Goal: Answer question/provide support: Share knowledge or assist other users

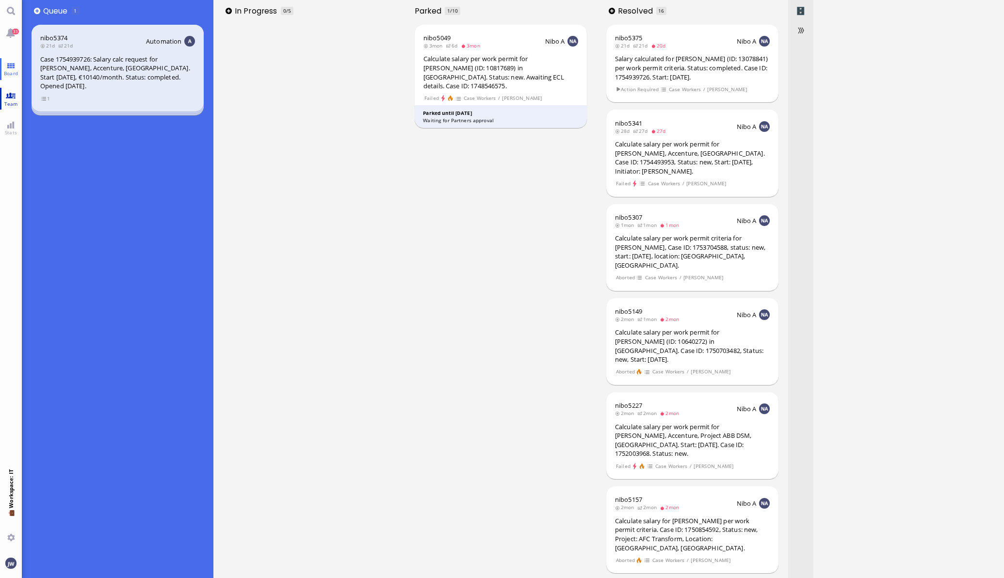
click at [0, 93] on link "Team" at bounding box center [11, 99] width 22 height 22
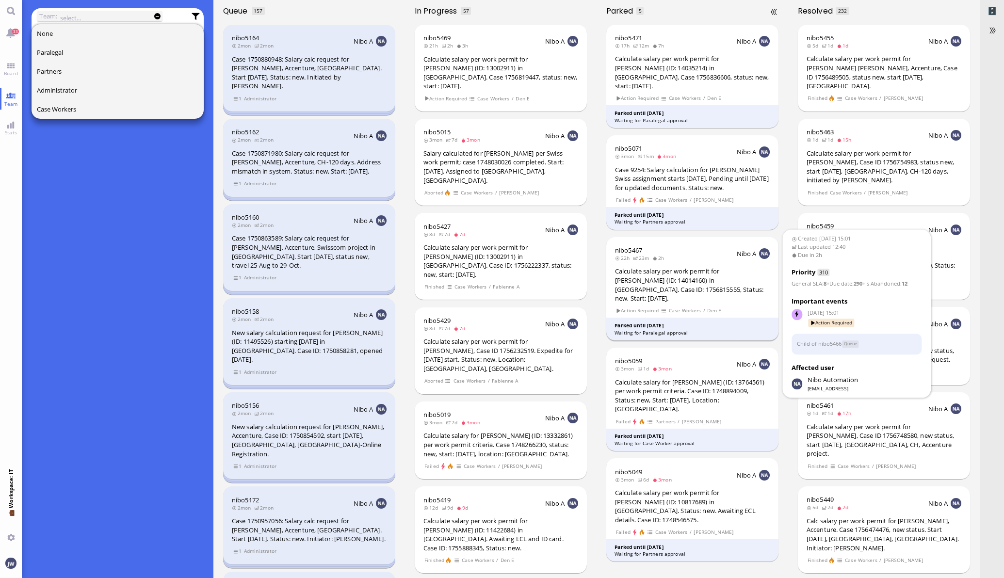
click at [693, 288] on div "nibo5467 22h 23m 2h Nibo A Calculate salary per work permit for [PERSON_NAME] (…" at bounding box center [692, 288] width 173 height 103
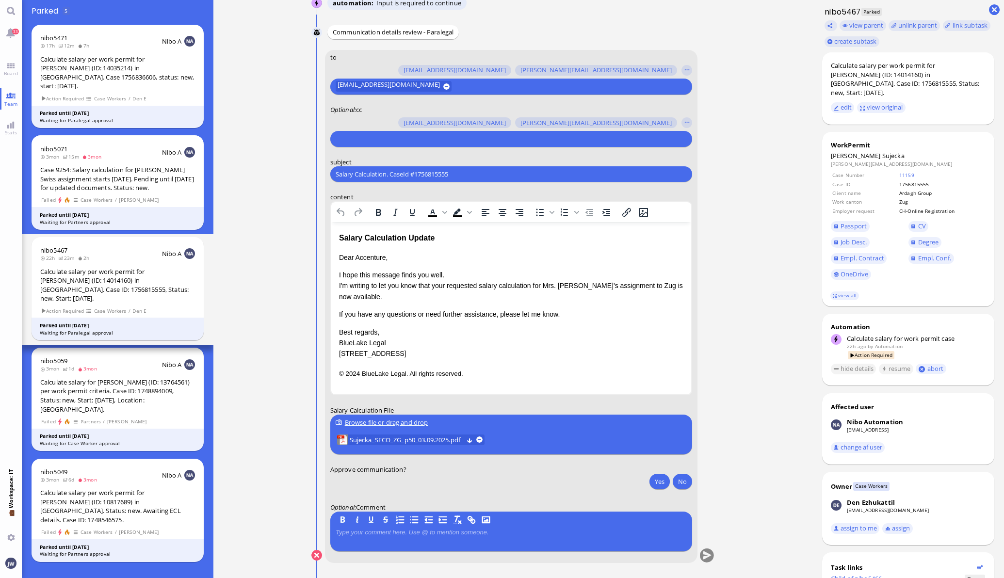
scroll to position [-60, 0]
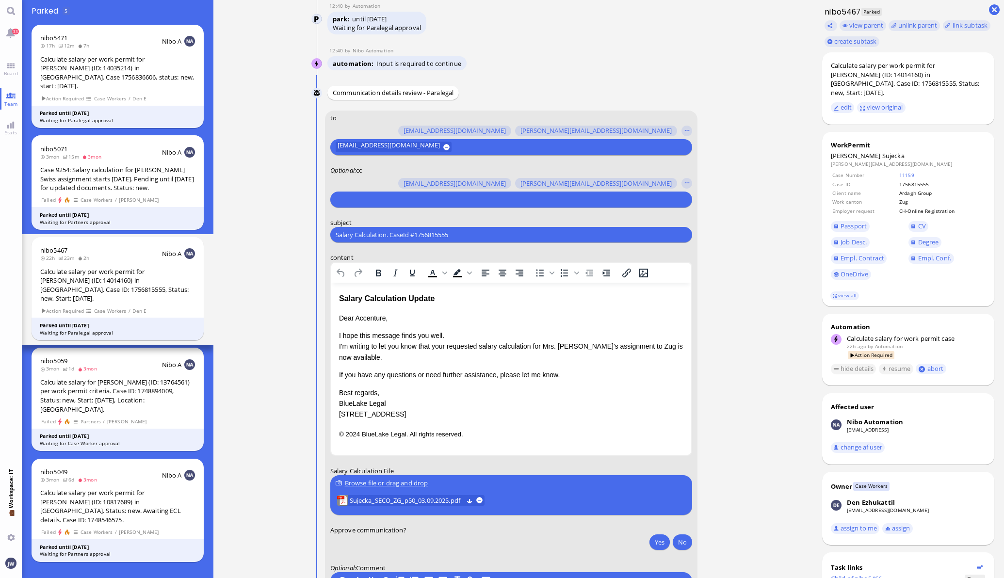
click at [373, 199] on input "text" at bounding box center [510, 199] width 349 height 10
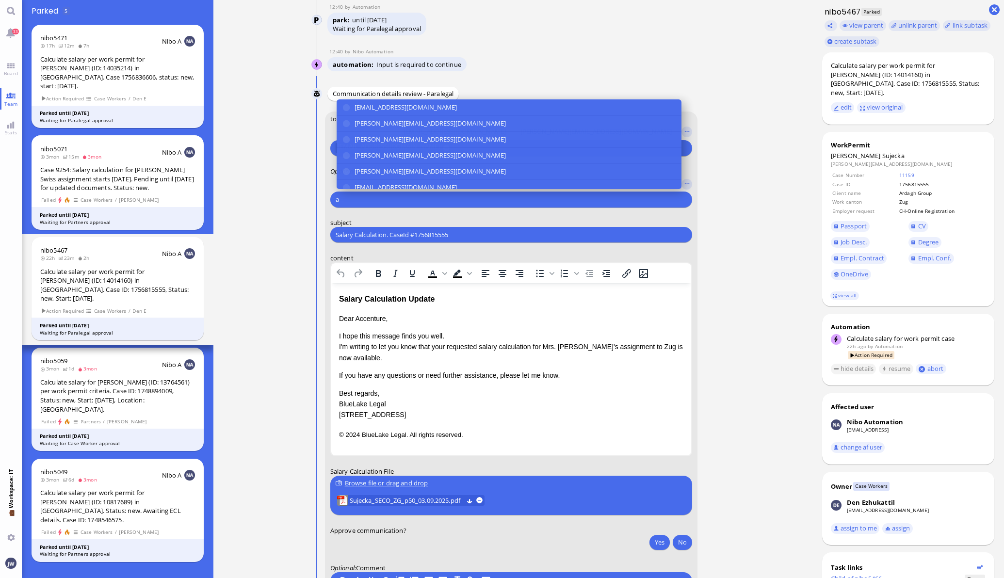
scroll to position [-60, 0]
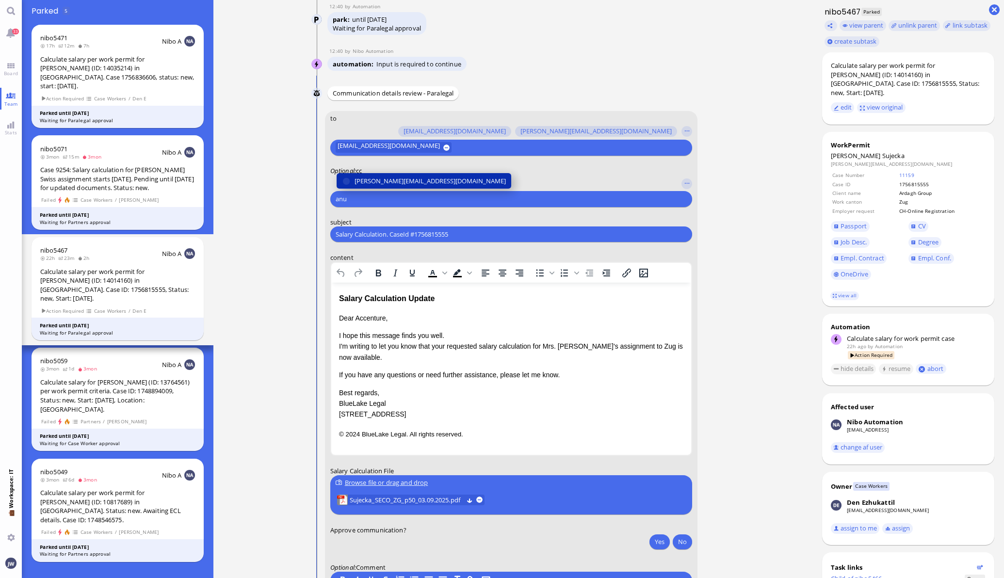
type input "anu"
click at [383, 182] on span "[PERSON_NAME][EMAIL_ADDRESS][DOMAIN_NAME]" at bounding box center [429, 181] width 151 height 10
type input "den"
click at [381, 182] on span "[EMAIL_ADDRESS][DOMAIN_NAME]" at bounding box center [405, 181] width 102 height 10
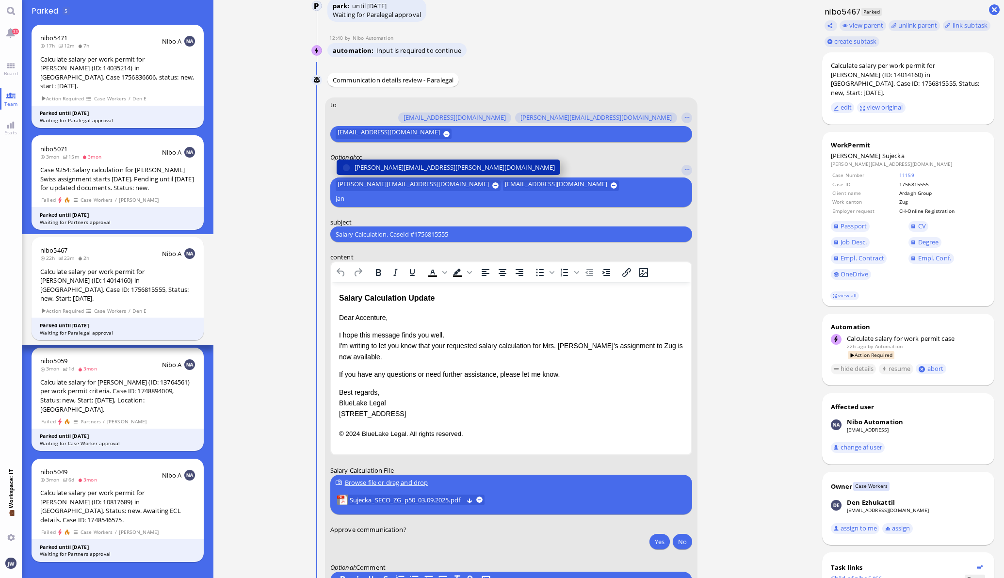
type input "jan"
click at [381, 173] on span "[PERSON_NAME][EMAIL_ADDRESS][PERSON_NAME][DOMAIN_NAME]" at bounding box center [454, 167] width 200 height 10
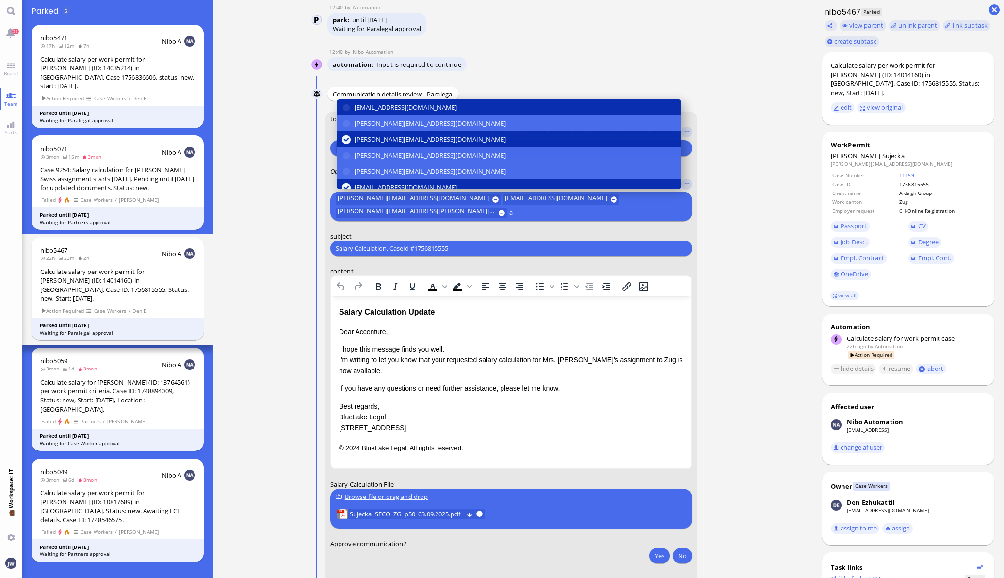
scroll to position [-73, 0]
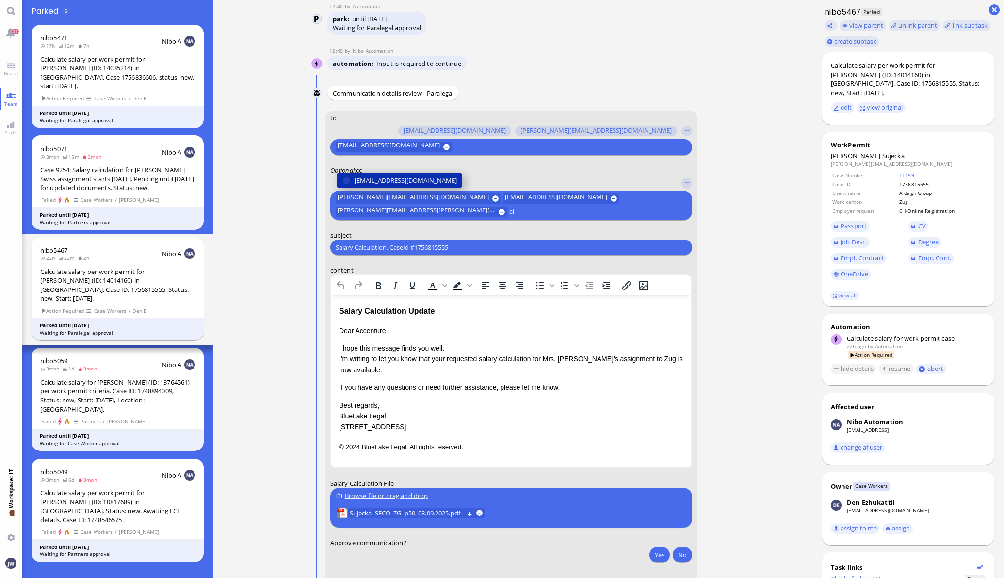
type input "ai"
click at [381, 182] on span "[EMAIL_ADDRESS][DOMAIN_NAME]" at bounding box center [405, 181] width 102 height 10
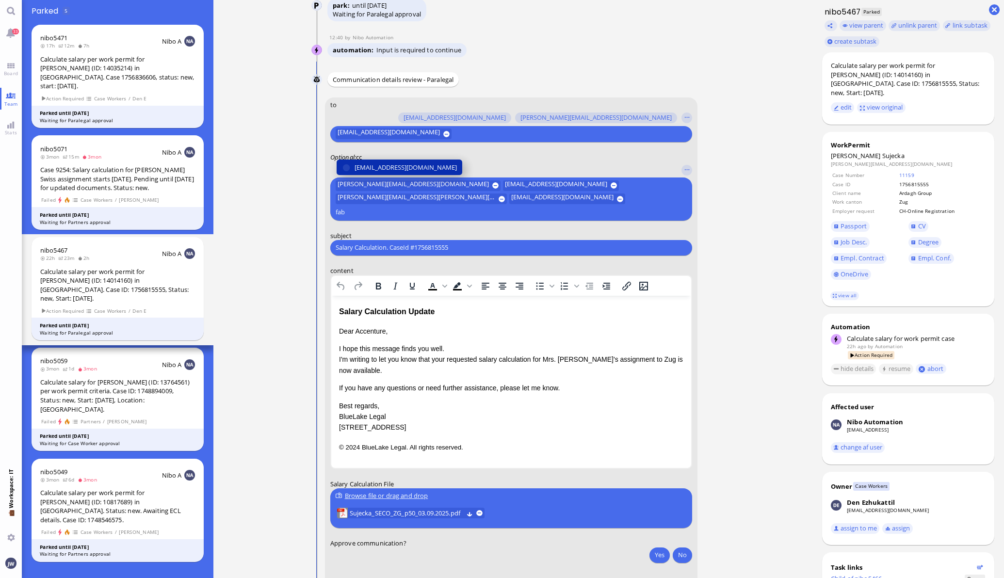
type input "fab"
click at [381, 173] on span "[EMAIL_ADDRESS][DOMAIN_NAME]" at bounding box center [405, 167] width 102 height 10
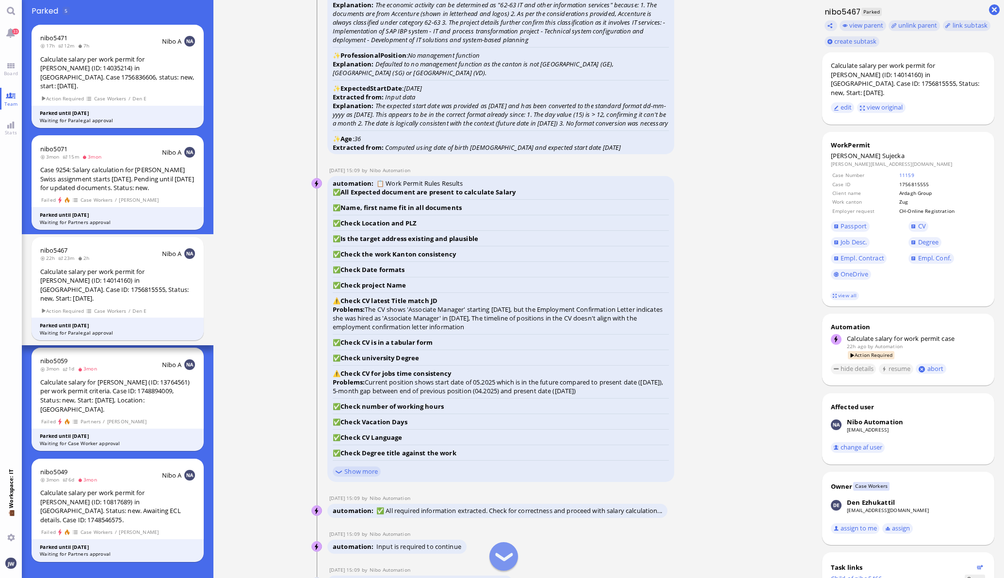
scroll to position [-1481, 0]
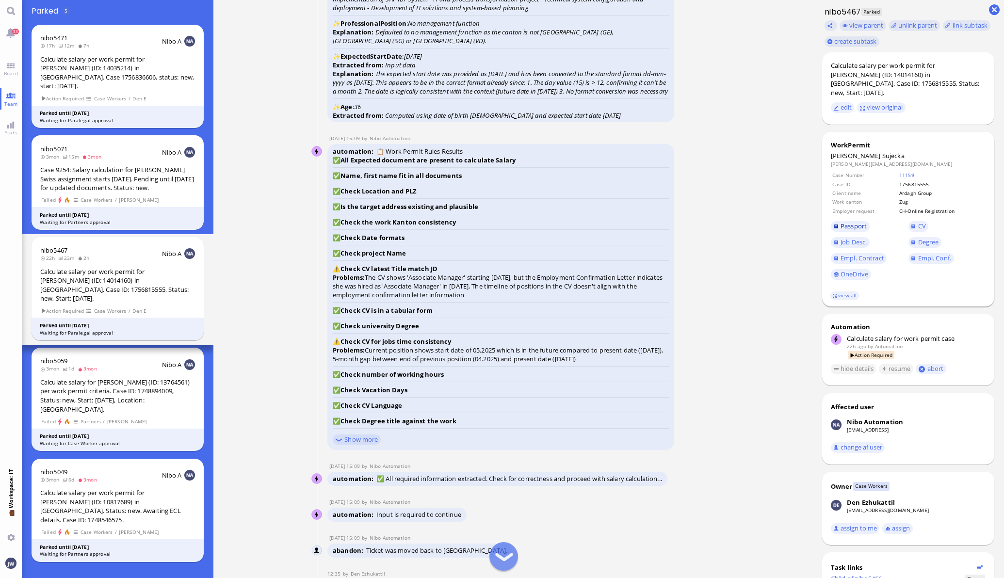
click at [848, 222] on span "Passport" at bounding box center [853, 226] width 26 height 9
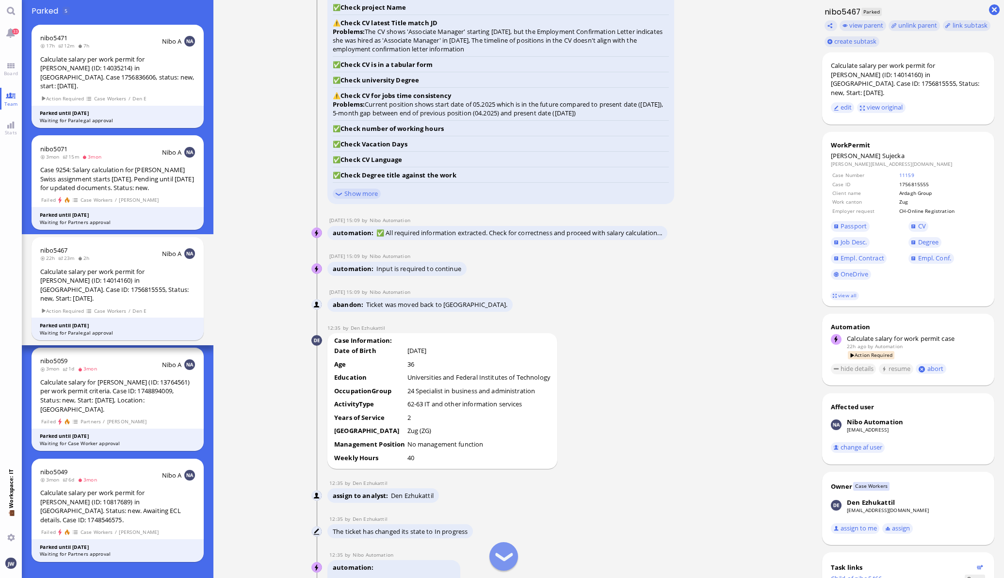
scroll to position [-1057, 0]
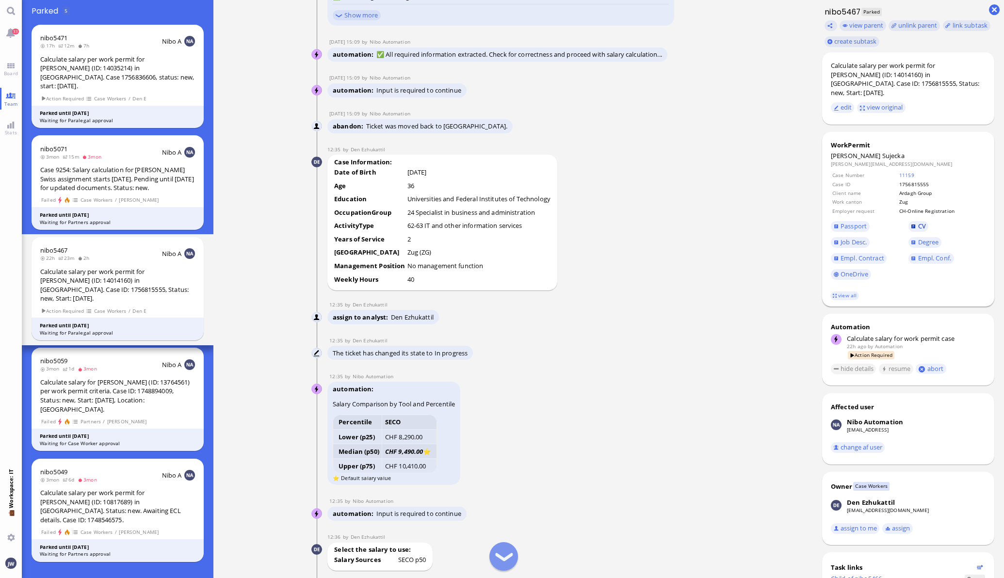
click at [908, 221] on link "CV" at bounding box center [918, 226] width 20 height 11
click at [850, 238] on span "Job Desc." at bounding box center [853, 242] width 26 height 9
click at [921, 237] on link "Degree" at bounding box center [924, 242] width 33 height 11
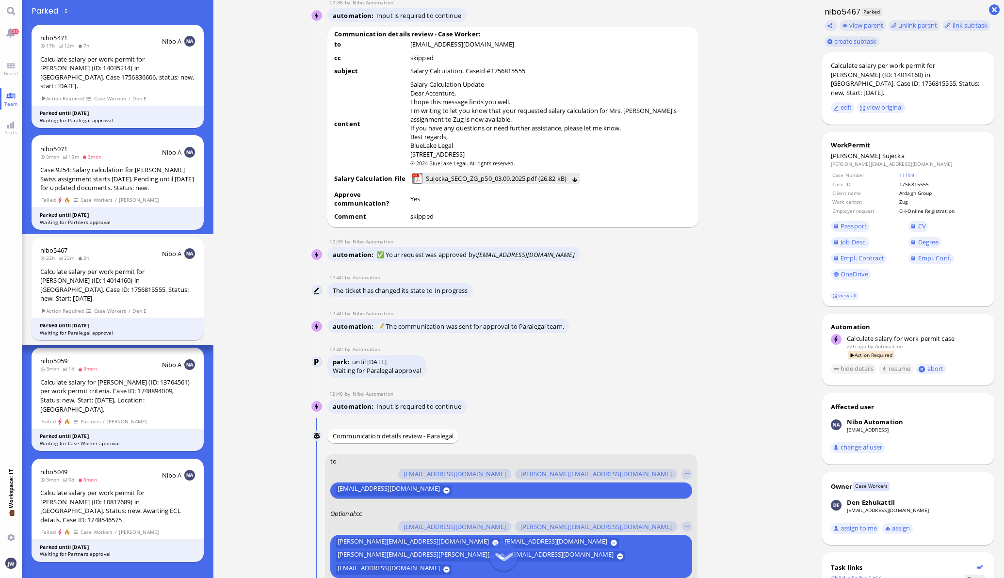
scroll to position [-390, 0]
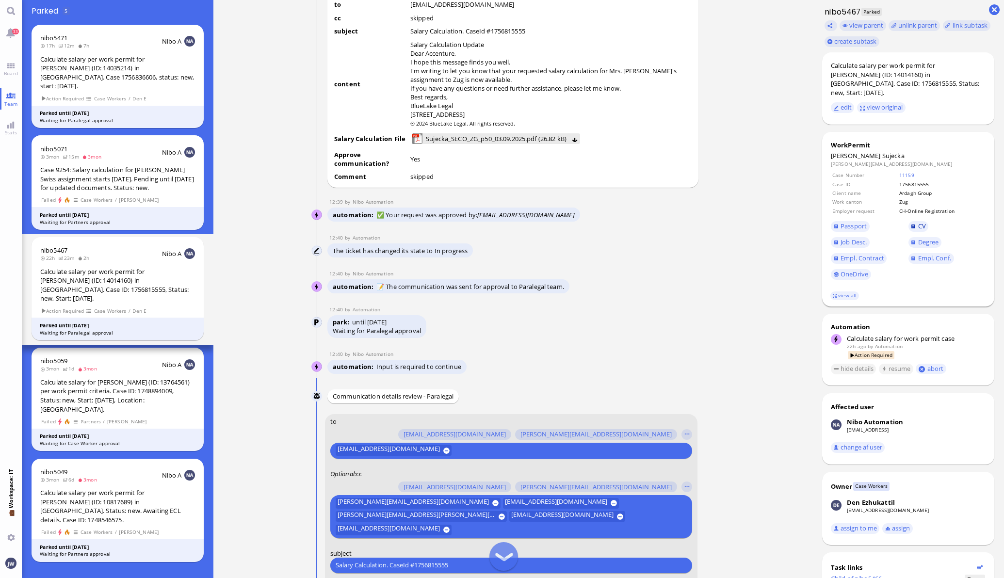
click at [918, 222] on span "CV" at bounding box center [922, 226] width 8 height 9
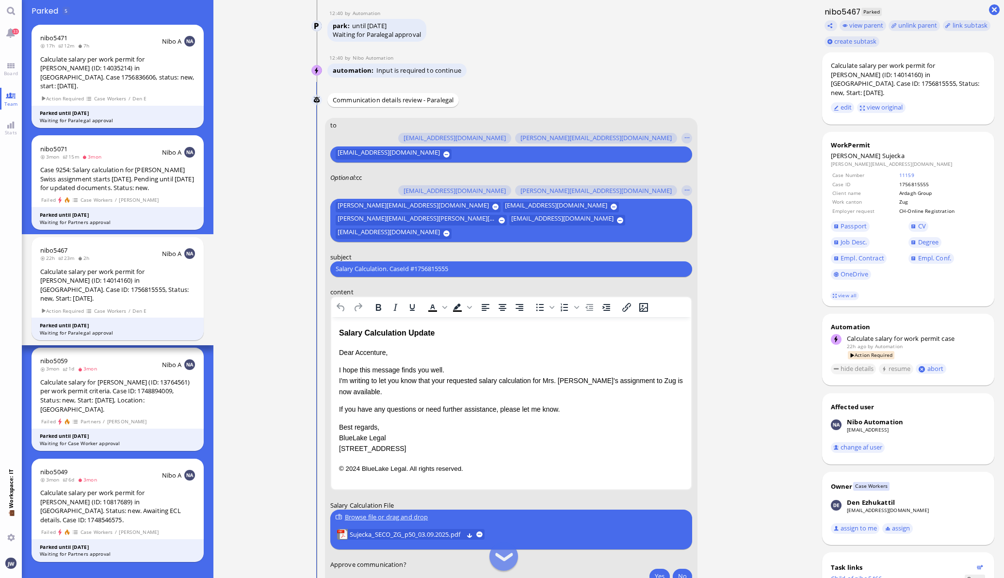
scroll to position [-27, 0]
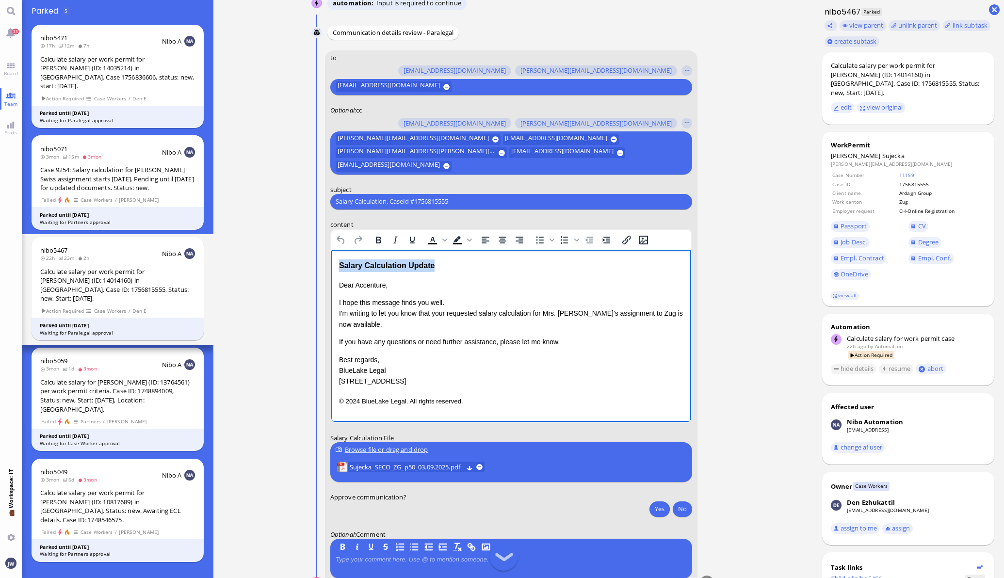
drag, startPoint x: 424, startPoint y: 262, endPoint x: 307, endPoint y: 259, distance: 116.9
click at [331, 259] on html "Salary Calculation Update Dear Accenture, I hope this message finds you well. I…" at bounding box center [511, 332] width 360 height 167
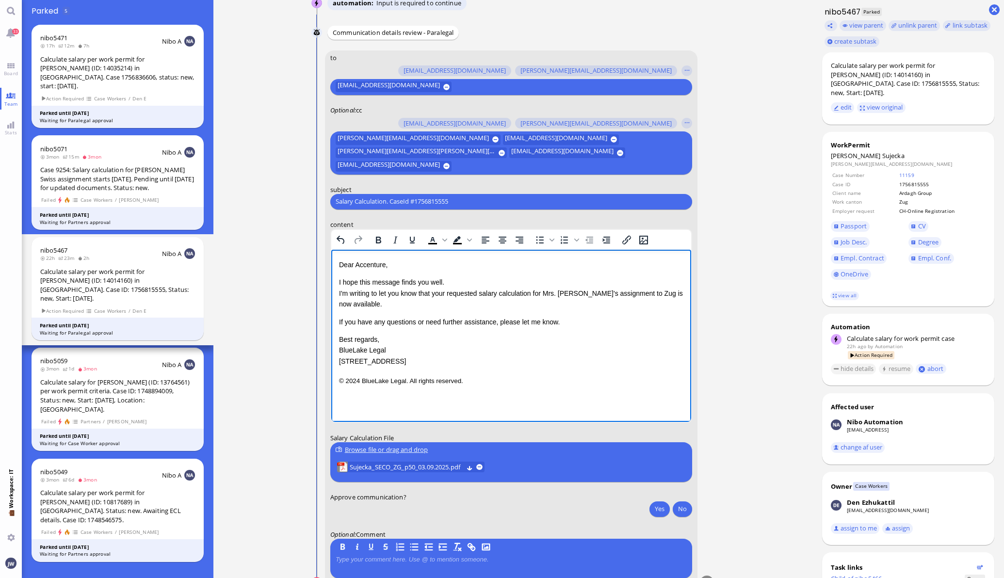
click at [378, 309] on div "Dear Accenture, I hope this message finds you well. I'm writing to let you know…" at bounding box center [510, 312] width 344 height 107
click at [386, 303] on p "I hope this message finds you well. I'm writing to let you know that your reque…" at bounding box center [510, 292] width 344 height 32
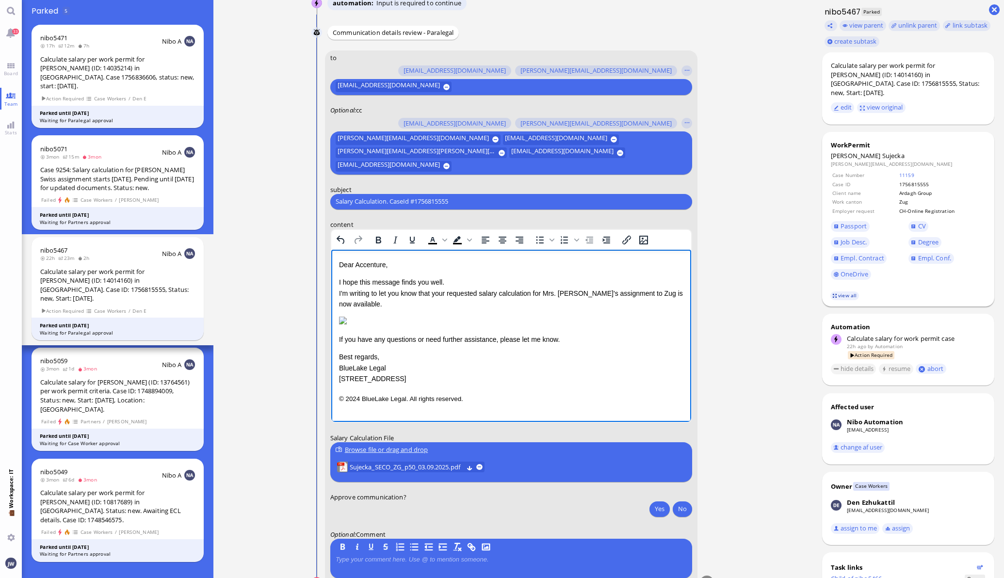
click at [840, 291] on link "view all" at bounding box center [844, 295] width 28 height 8
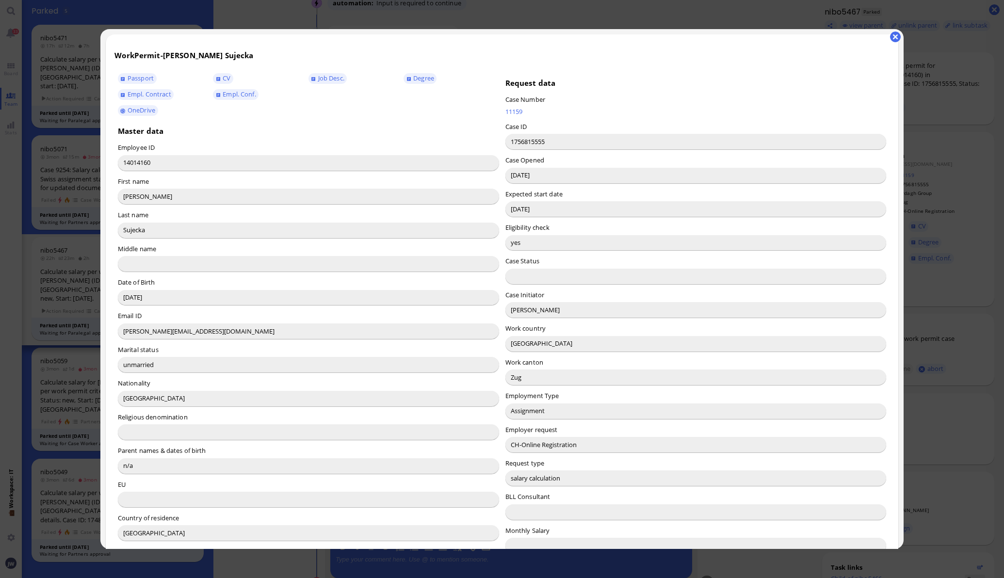
click at [510, 310] on input "[PERSON_NAME]" at bounding box center [695, 310] width 381 height 16
click at [510, 311] on input "[PERSON_NAME]" at bounding box center [695, 310] width 381 height 16
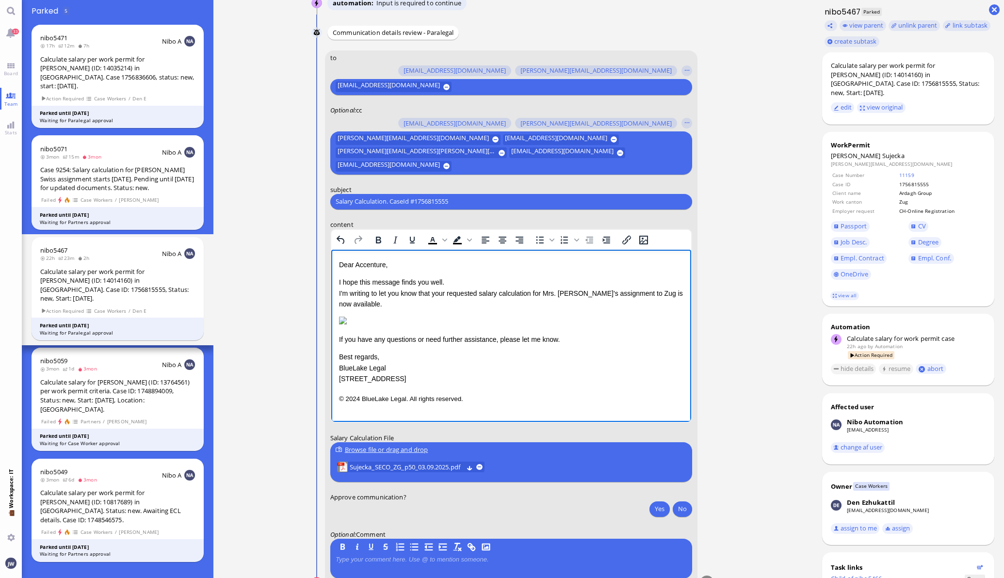
click at [364, 262] on p "Dear Accenture," at bounding box center [510, 264] width 344 height 11
click at [440, 290] on p "I hope this message finds you well. I'm writing to let you know that your reque…" at bounding box center [510, 292] width 344 height 32
click at [643, 290] on p "I hope this message finds you well. I'm writing to let you know that the reques…" at bounding box center [510, 292] width 344 height 32
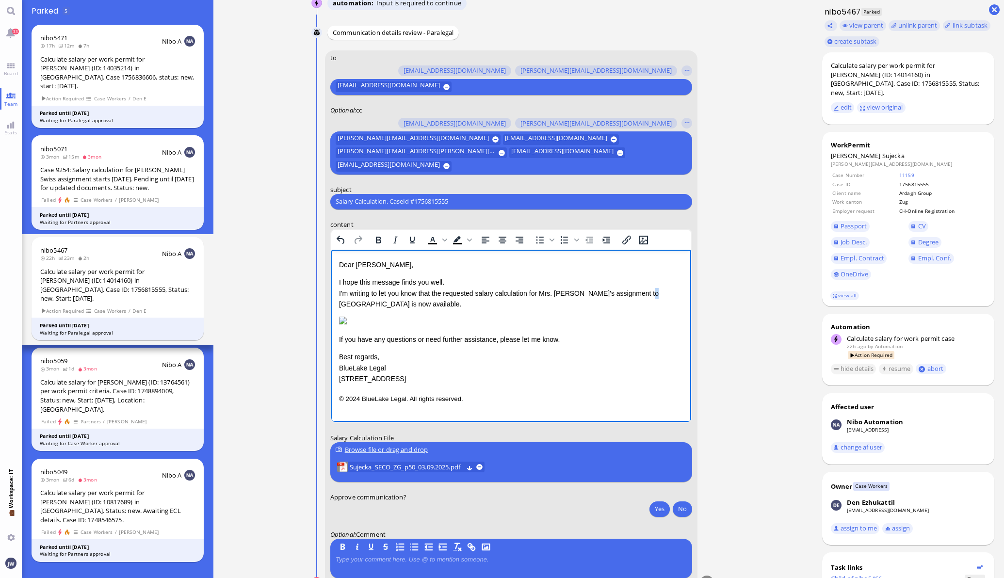
click at [643, 290] on p "I hope this message finds you well. I'm writing to let you know that the reques…" at bounding box center [510, 292] width 344 height 32
click at [643, 293] on p "I hope this message finds you well. I'm writing to let you know that the reques…" at bounding box center [510, 292] width 344 height 32
click at [357, 300] on p "I hope this message finds you well. I'm writing to let you know that the reques…" at bounding box center [510, 292] width 344 height 32
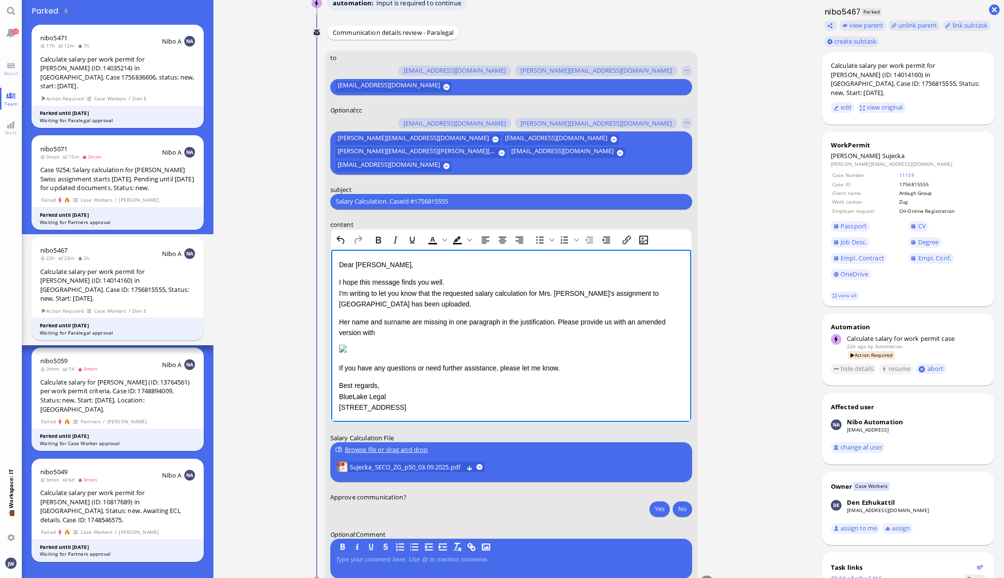
click at [606, 323] on p "Her name and surname are missing in one paragraph in the justification. Please …" at bounding box center [510, 327] width 344 height 22
click at [615, 321] on p "Her name and surname are missing in one paragraph in the justification. Please …" at bounding box center [510, 327] width 344 height 22
click at [410, 327] on p "Her name and surname are missing in one paragraph in the justification. Please …" at bounding box center [510, 321] width 344 height 11
click at [605, 324] on p "Her name and surname are missing in one paragraph in the justification. Please …" at bounding box center [510, 321] width 344 height 11
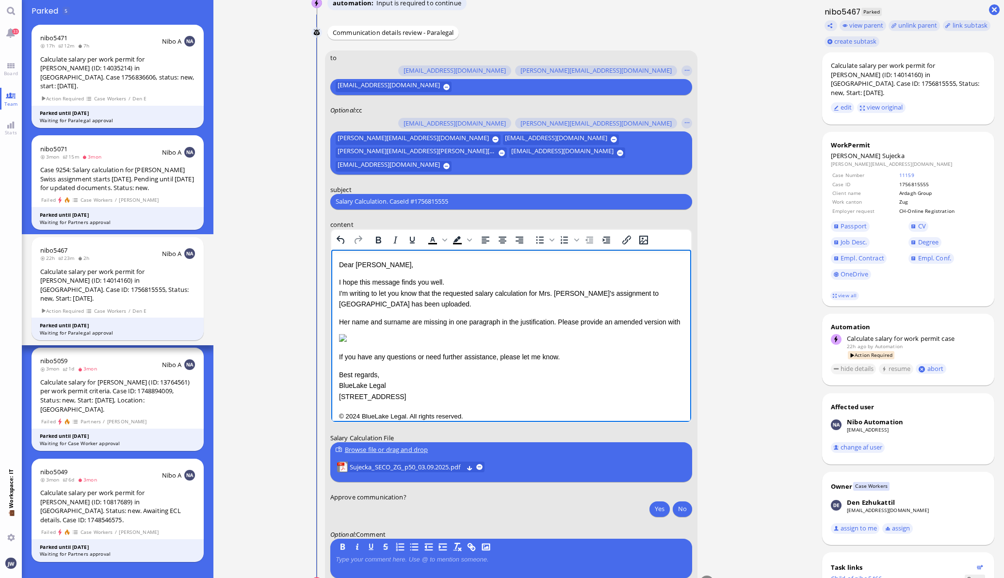
click at [529, 327] on p "Her name and surname are missing in one paragraph in the justification. Please …" at bounding box center [510, 321] width 344 height 11
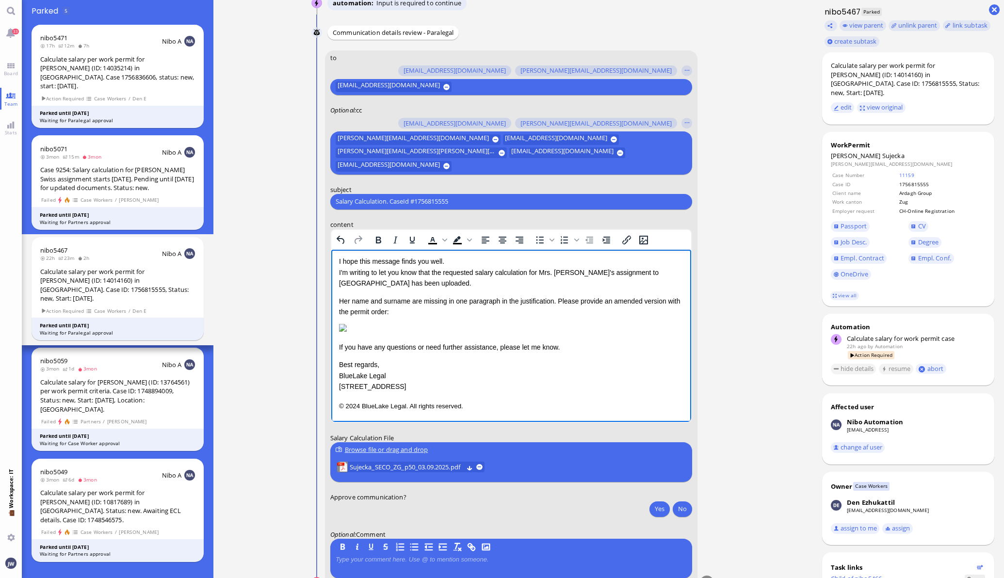
scroll to position [64, 0]
click at [339, 341] on p "If you have any questions or need further assistance, please let me know." at bounding box center [510, 346] width 344 height 11
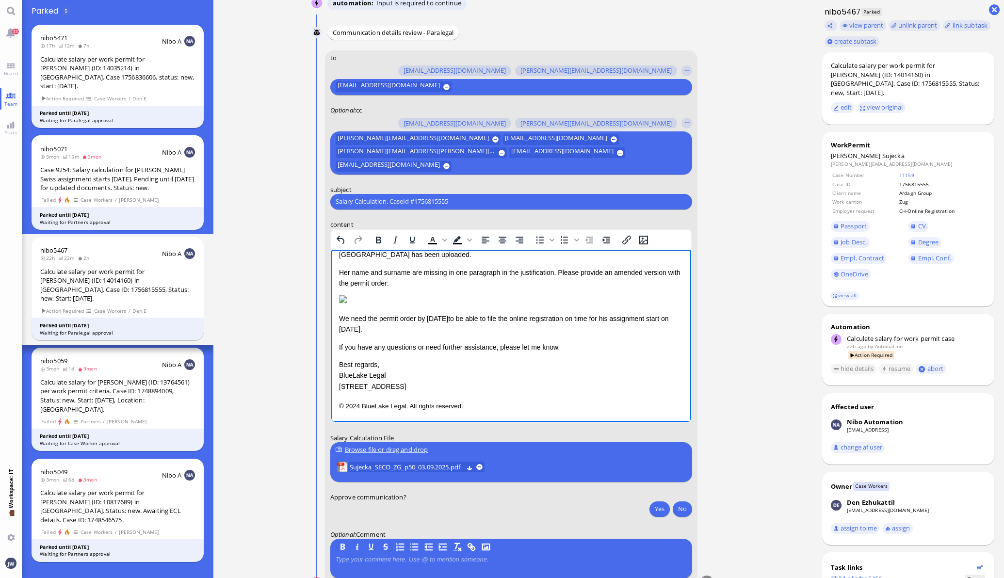
drag, startPoint x: 462, startPoint y: 339, endPoint x: 489, endPoint y: 338, distance: 27.2
click at [463, 333] on span "to be able to file the online registration on time for his assignment start on …" at bounding box center [503, 323] width 330 height 18
click at [621, 333] on span "to be able to file the online registration on time for his assignment start on …" at bounding box center [503, 323] width 330 height 18
click at [369, 333] on span "to be able to file the online registration on time for herassignment start on […" at bounding box center [502, 323] width 329 height 18
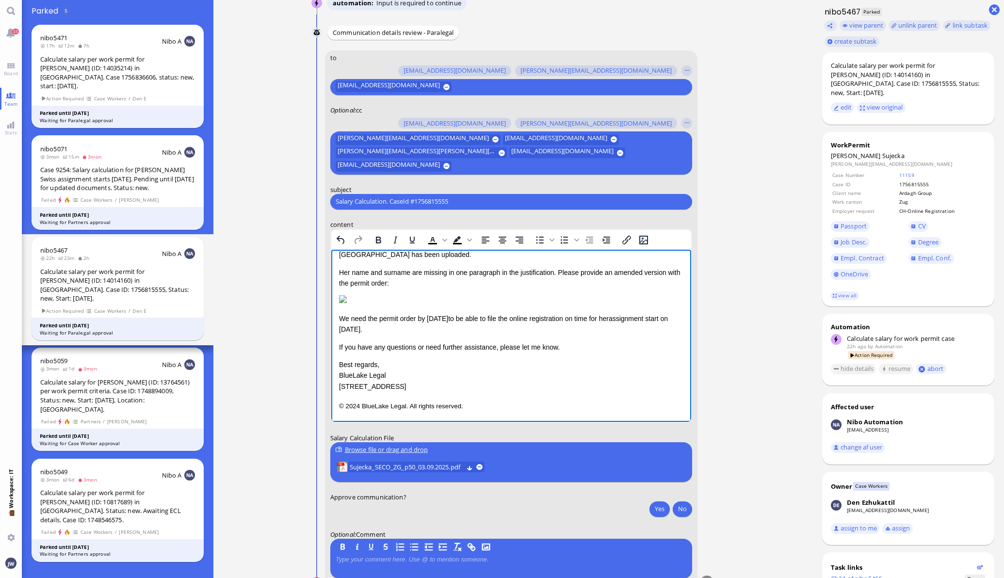
click at [425, 335] on p "We need the permit order by [DATE] to be able to file the online registration o…" at bounding box center [510, 324] width 344 height 22
click at [410, 335] on p "We need the permit order by [DATE] to be able to file the online registration o…" at bounding box center [510, 324] width 344 height 22
click at [412, 335] on p "We need the permit order by [DATE] to be able to file the online registration o…" at bounding box center [510, 324] width 344 height 22
click at [594, 352] on p "If you have any questions or need further assistance, please let me know." at bounding box center [510, 346] width 344 height 11
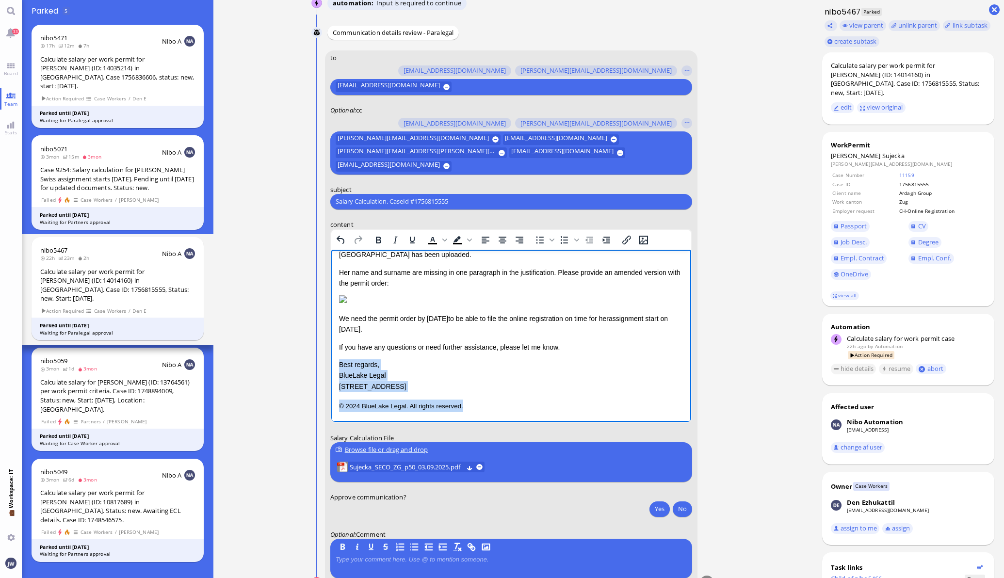
click at [512, 399] on p "© 2024 BlueLake Legal. All rights reserved." at bounding box center [510, 405] width 344 height 13
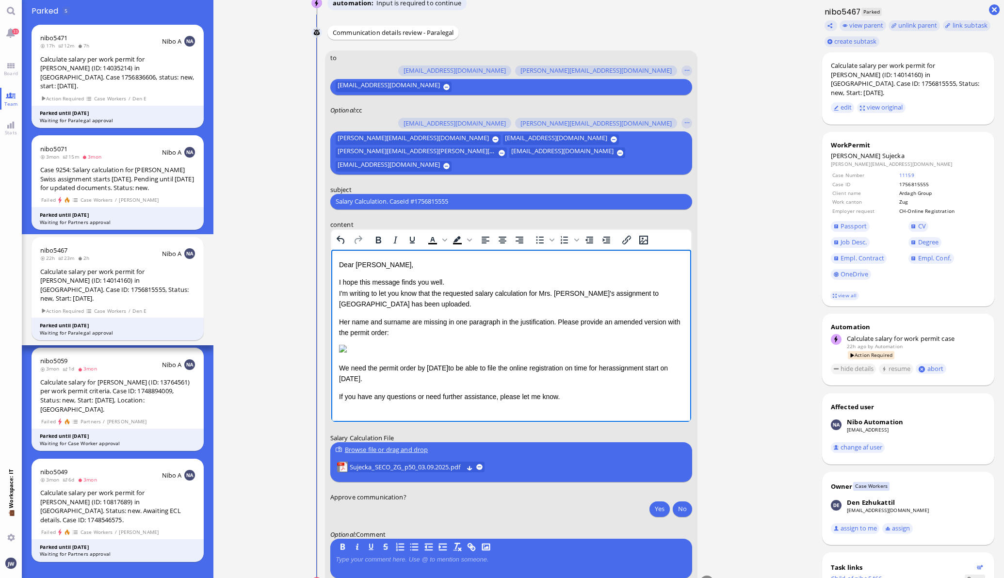
scroll to position [34, 0]
click at [345, 316] on p "Her name and surname are missing in one paragraph in the justification. Please …" at bounding box center [510, 327] width 344 height 22
click at [408, 316] on p "Her name and surname are missing in one paragraph in the justification. Please …" at bounding box center [510, 327] width 344 height 22
copy p "Her name and surname are missing in one paragraph in the justification. Please …"
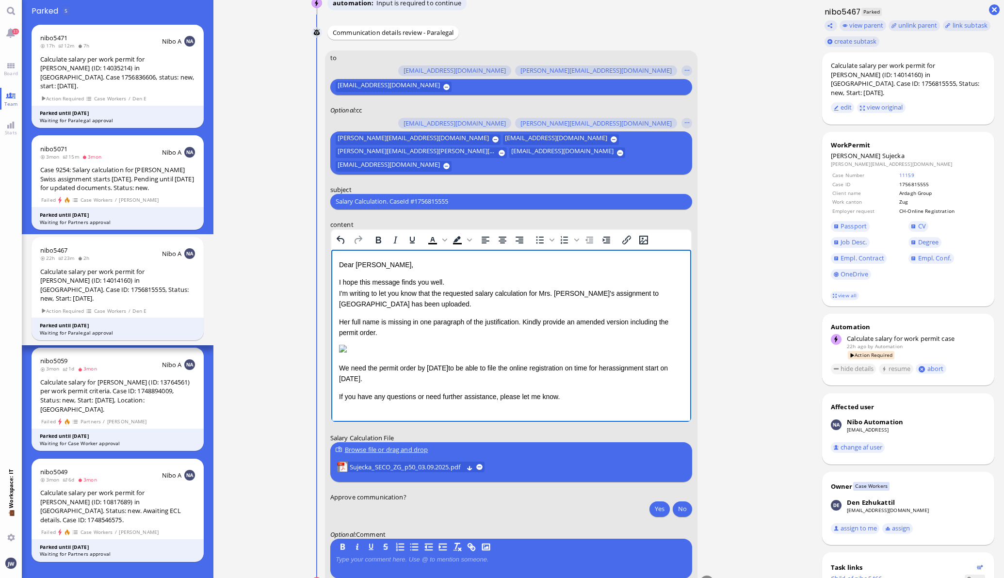
click at [636, 316] on p "Her full name is missing in one paragraph of the justification. Kindly provide …" at bounding box center [510, 327] width 344 height 22
click at [384, 316] on p "Her full name is missing in one paragraph of the justification. Kindly provide …" at bounding box center [510, 327] width 344 height 22
drag, startPoint x: 688, startPoint y: 383, endPoint x: 1012, endPoint y: 691, distance: 446.9
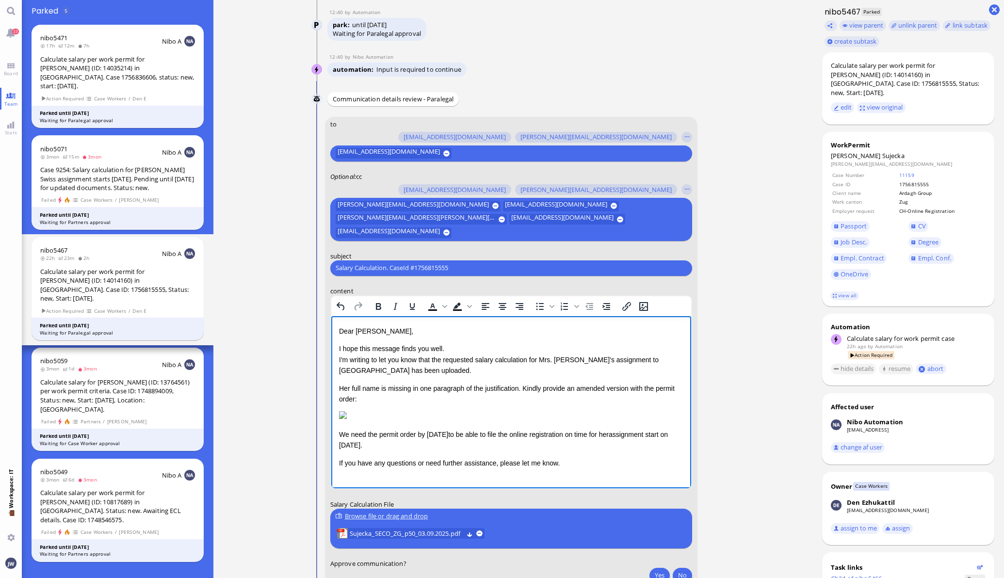
scroll to position [0, 0]
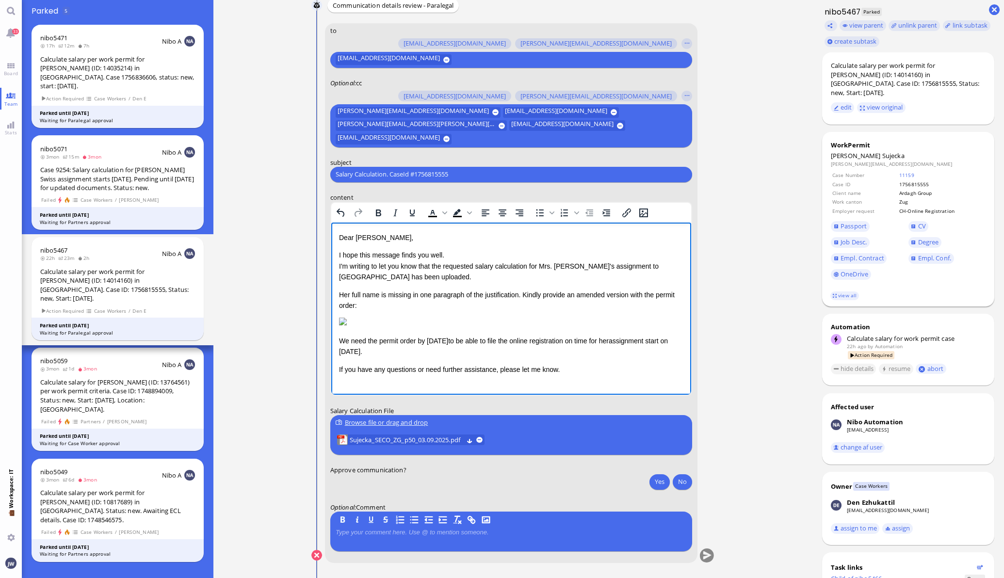
click at [882, 151] on span "Sujecka" at bounding box center [893, 155] width 22 height 9
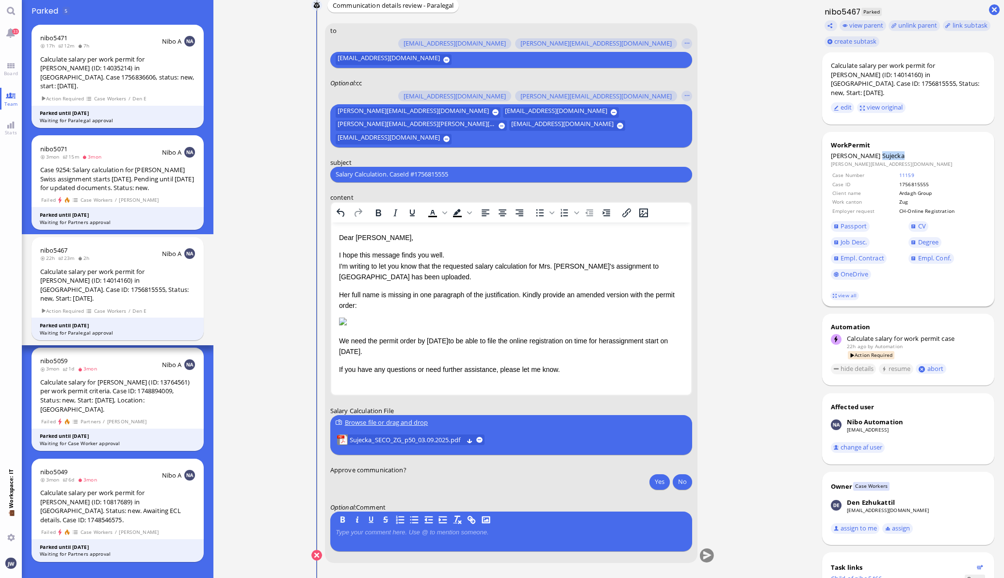
click at [882, 151] on span "Sujecka" at bounding box center [893, 155] width 22 height 9
copy span "Sujecka"
click at [441, 167] on div "Salary Calculation. CaseId #1756815555 Please type something" at bounding box center [511, 174] width 362 height 16
click at [442, 170] on input "Salary Calculation. CaseId #1756815555" at bounding box center [511, 174] width 351 height 10
paste input "PazPerTout new case: [PERSON_NAME] (1756815555 / 14014160), Employer Request: C…"
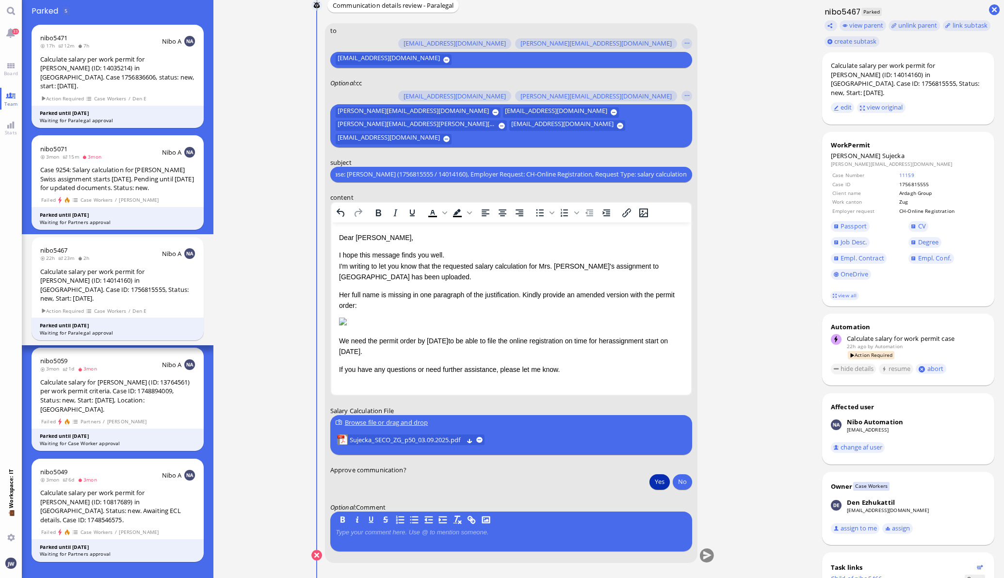
type input "PazPerTout new case: [PERSON_NAME] (1756815555 / 14014160), Employer Request: C…"
click at [654, 479] on button "Yes" at bounding box center [659, 482] width 20 height 16
click at [699, 555] on button "submit" at bounding box center [706, 555] width 15 height 15
click at [131, 74] on div "Calculate salary per work permit for [PERSON_NAME] (ID: 14035214) in [GEOGRAPHI…" at bounding box center [117, 73] width 155 height 36
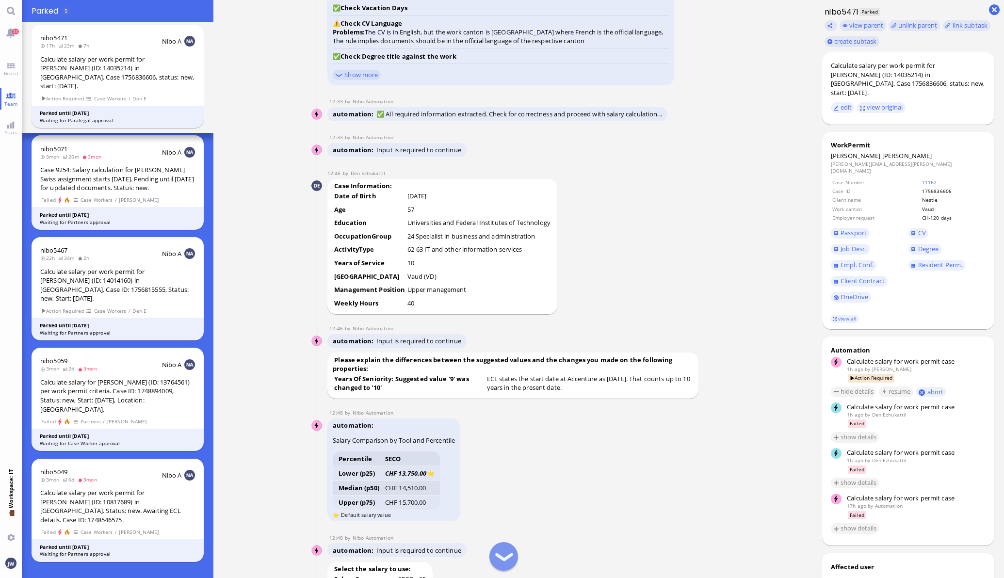
scroll to position [-1030, 0]
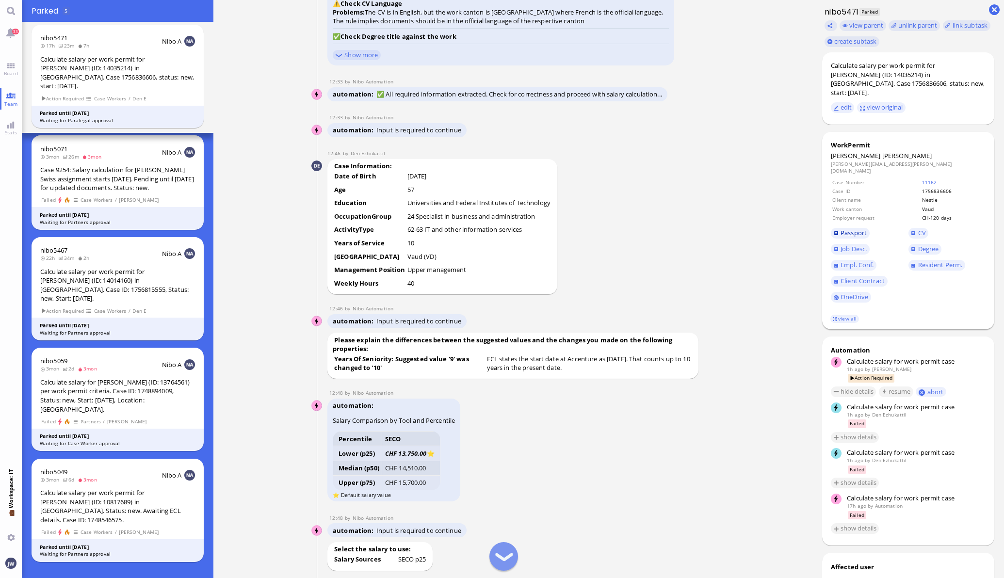
click at [843, 228] on span "Passport" at bounding box center [853, 232] width 26 height 9
click at [922, 179] on link "11162" at bounding box center [929, 182] width 15 height 7
click at [918, 244] on span "Degree" at bounding box center [928, 248] width 21 height 9
click at [843, 257] on span "Empl. Conf." at bounding box center [870, 265] width 78 height 16
click at [845, 260] on span "Empl. Conf." at bounding box center [856, 264] width 33 height 9
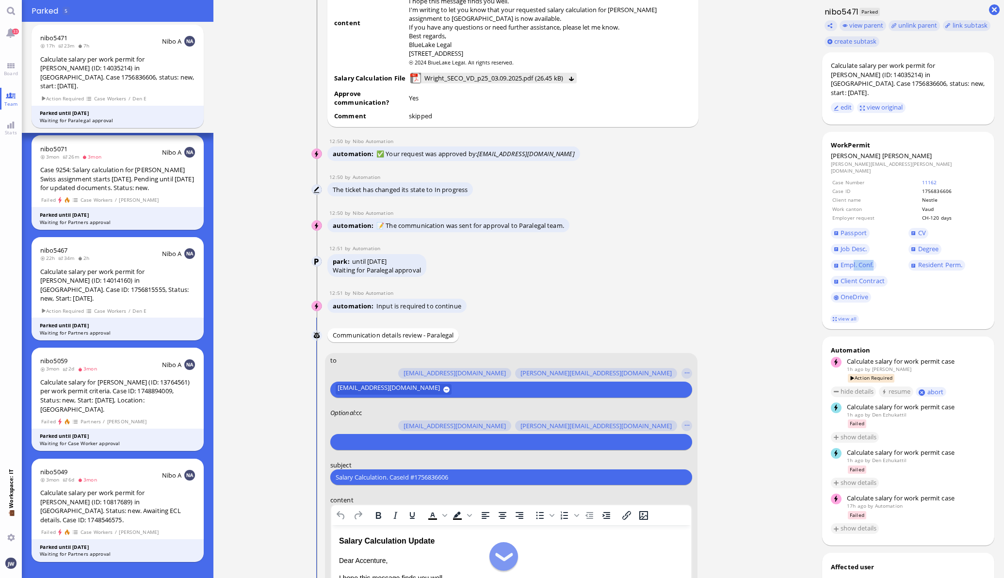
scroll to position [0, 0]
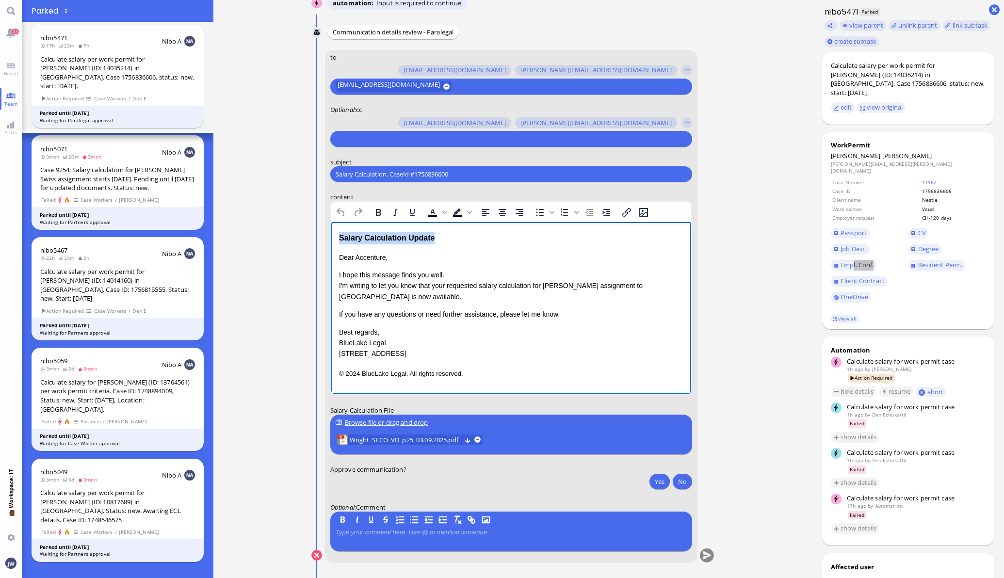
drag, startPoint x: 434, startPoint y: 235, endPoint x: 284, endPoint y: 234, distance: 150.3
click at [331, 234] on html "Salary Calculation Update Dear Accenture, I hope this message finds you well. I…" at bounding box center [511, 305] width 360 height 167
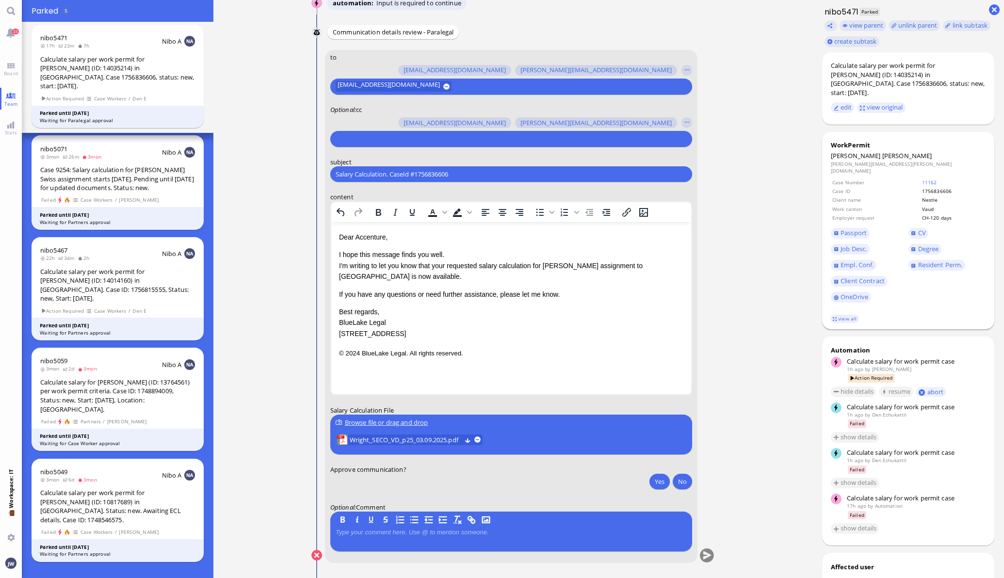
click at [842, 308] on footer "view all" at bounding box center [908, 318] width 173 height 21
click at [839, 315] on link "view all" at bounding box center [844, 319] width 28 height 8
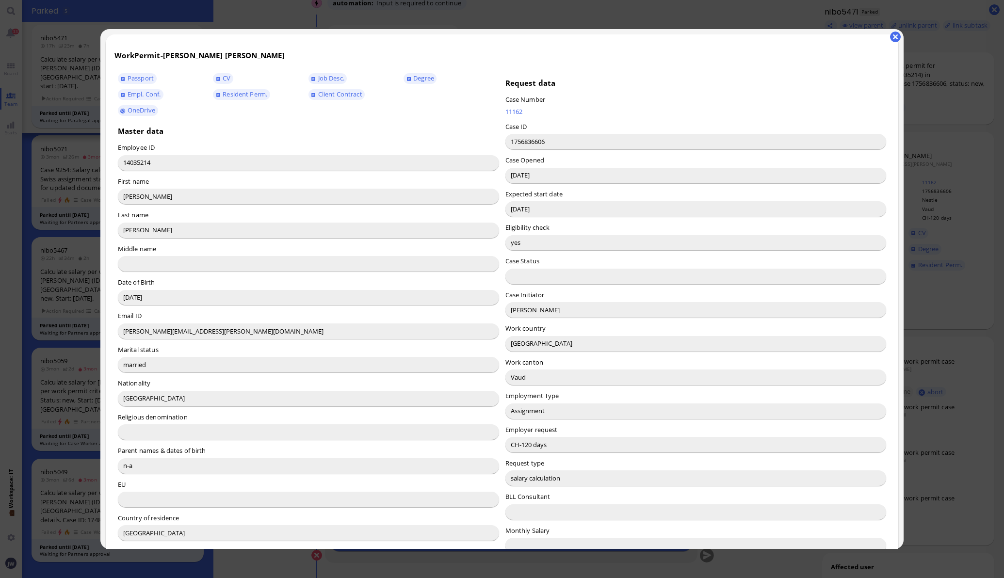
click at [524, 309] on input "[PERSON_NAME]" at bounding box center [695, 310] width 381 height 16
click at [524, 308] on input "[PERSON_NAME]" at bounding box center [695, 310] width 381 height 16
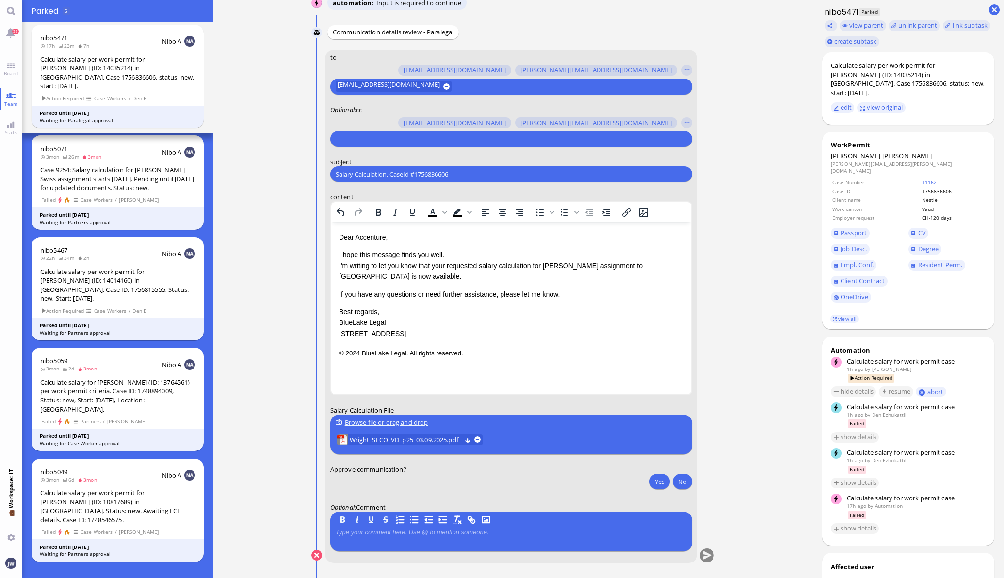
click at [372, 235] on p "Dear Accenture," at bounding box center [510, 237] width 344 height 11
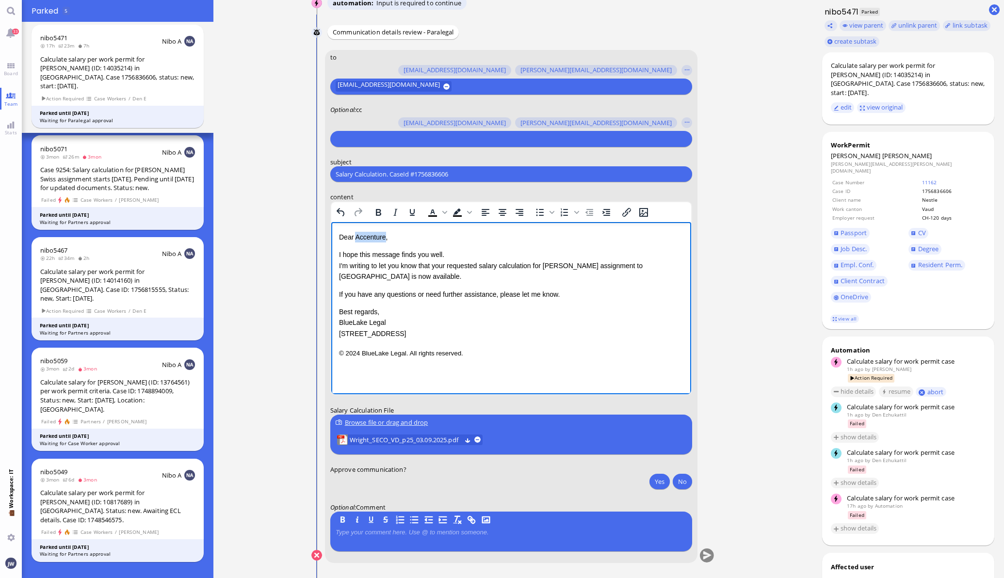
click at [372, 235] on p "Dear Accenture," at bounding box center [510, 237] width 344 height 11
click at [443, 267] on p "I hope this message finds you well. I'm writing to let you know that your reque…" at bounding box center [510, 265] width 344 height 32
click at [642, 263] on p "I hope this message finds you well. I'm writing to let you know that the reques…" at bounding box center [510, 265] width 344 height 32
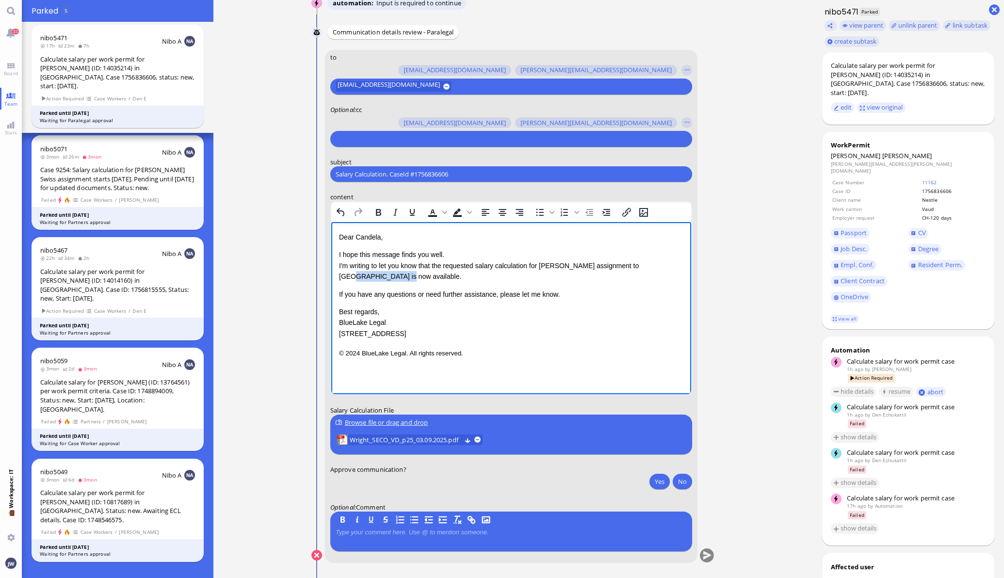
click at [357, 272] on p "I hope this message finds you well. I'm writing to let you know that the reques…" at bounding box center [510, 265] width 344 height 32
click at [401, 283] on div "Dear [PERSON_NAME], I hope this message finds you well. I'm writing to let you …" at bounding box center [510, 285] width 344 height 107
click at [402, 267] on p "I hope this message finds you well. I'm writing to let you know that the reques…" at bounding box center [510, 265] width 344 height 32
click at [403, 271] on p "I hope this message finds you well. I'm writing to let you know that the reques…" at bounding box center [510, 265] width 344 height 32
click at [401, 274] on p "I hope this message finds you well. I'm writing to let you know that the reques…" at bounding box center [510, 265] width 344 height 32
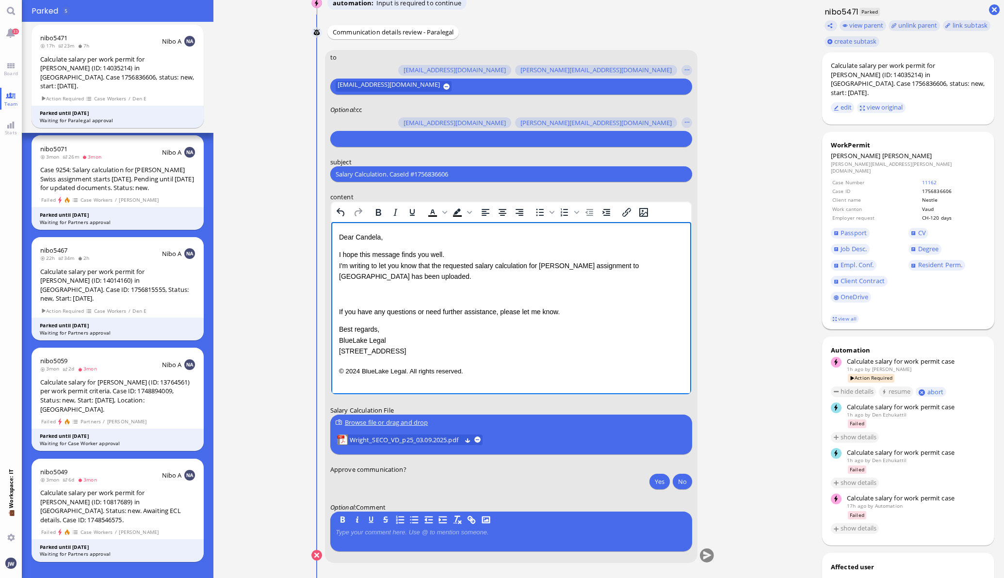
click at [846, 241] on span "Job Desc." at bounding box center [870, 249] width 78 height 16
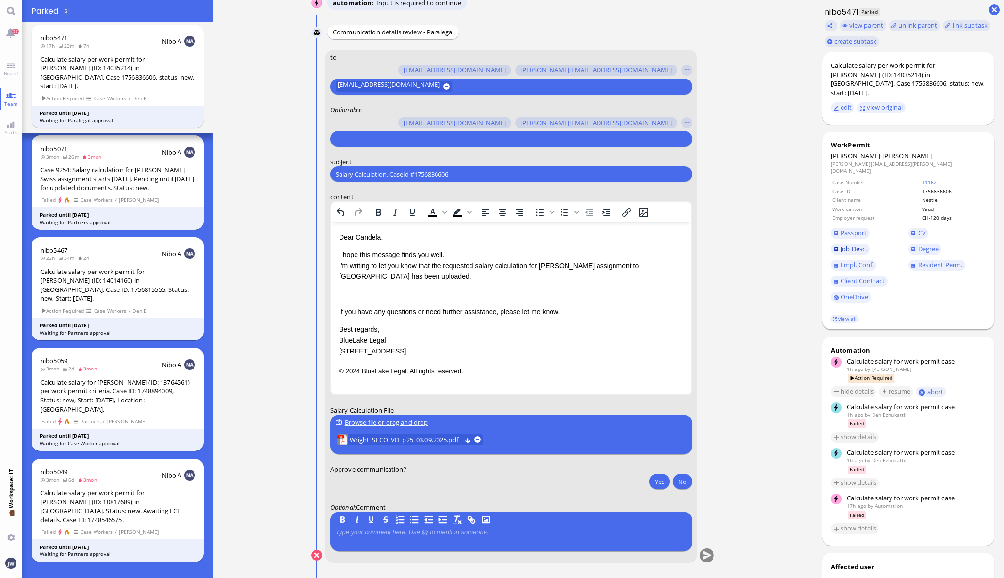
click at [846, 244] on span "Job Desc." at bounding box center [853, 248] width 26 height 9
click at [908, 228] on link "CV" at bounding box center [918, 233] width 20 height 11
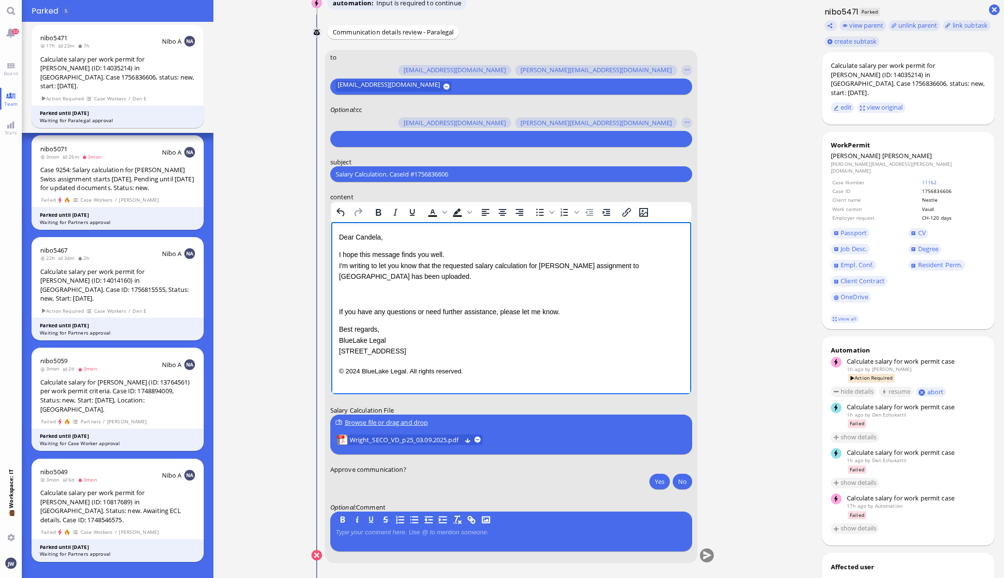
click at [416, 295] on p "Rich Text Area. Press ALT-0 for help." at bounding box center [510, 294] width 344 height 11
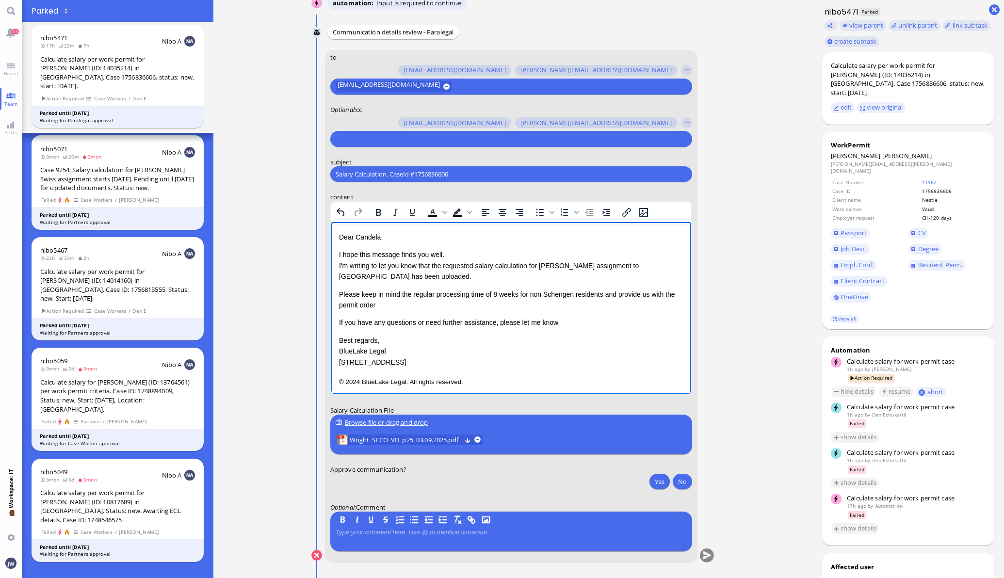
click at [391, 304] on p "Please keep in mind the regular processing time of 8 weeks for non Schengen res…" at bounding box center [510, 300] width 344 height 22
drag, startPoint x: 598, startPoint y: 292, endPoint x: 612, endPoint y: 294, distance: 14.2
click at [598, 292] on p "Please keep in mind the regular processing time of 8 weeks for non Schengen res…" at bounding box center [510, 300] width 344 height 22
click at [576, 320] on p "If you have any questions or need further assistance, please let me know." at bounding box center [510, 322] width 344 height 11
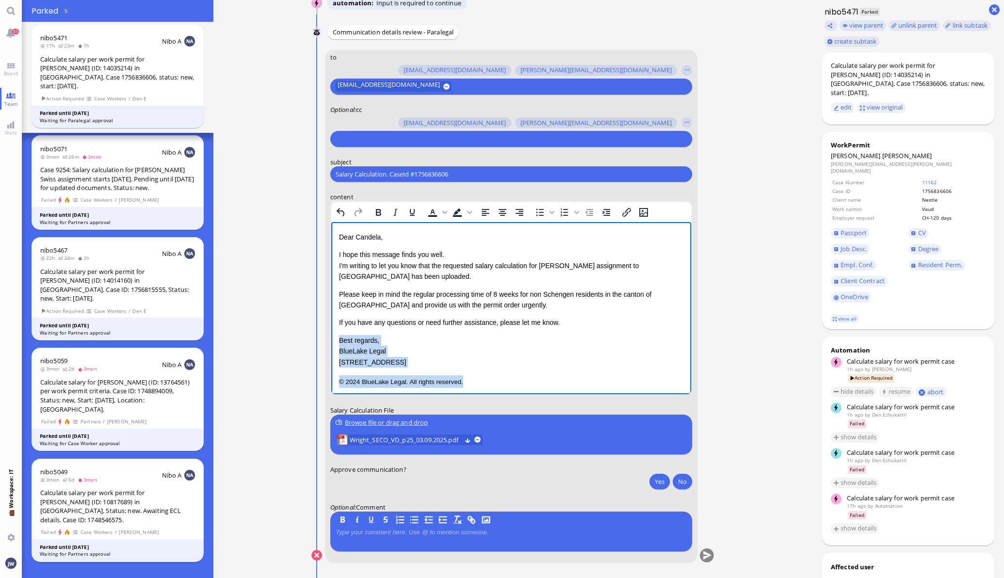
click at [530, 370] on div "Dear [PERSON_NAME], I hope this message finds you well. I'm writing to let you …" at bounding box center [510, 310] width 344 height 156
click at [658, 484] on button "Yes" at bounding box center [659, 482] width 20 height 16
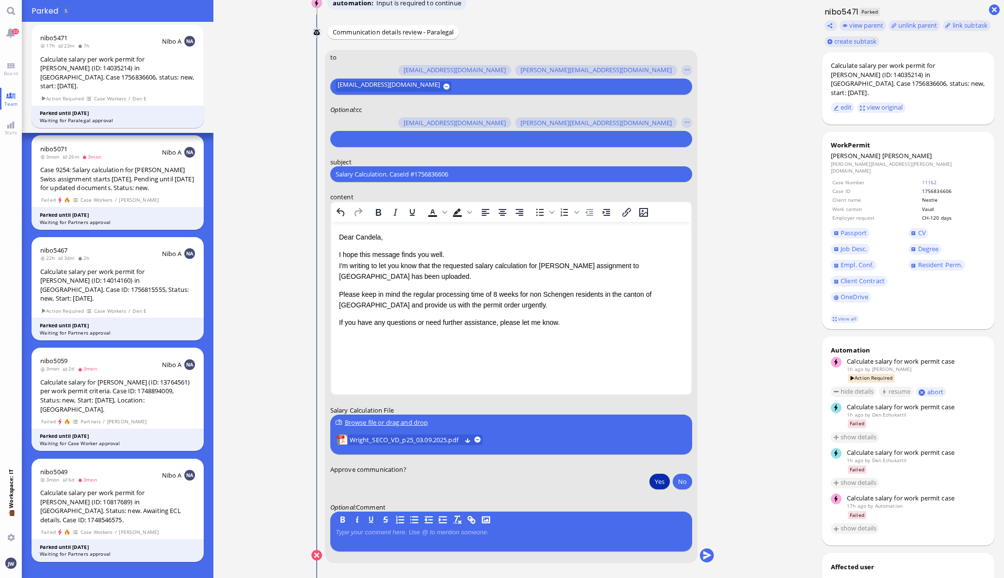
click at [407, 139] on input "text" at bounding box center [510, 139] width 349 height 10
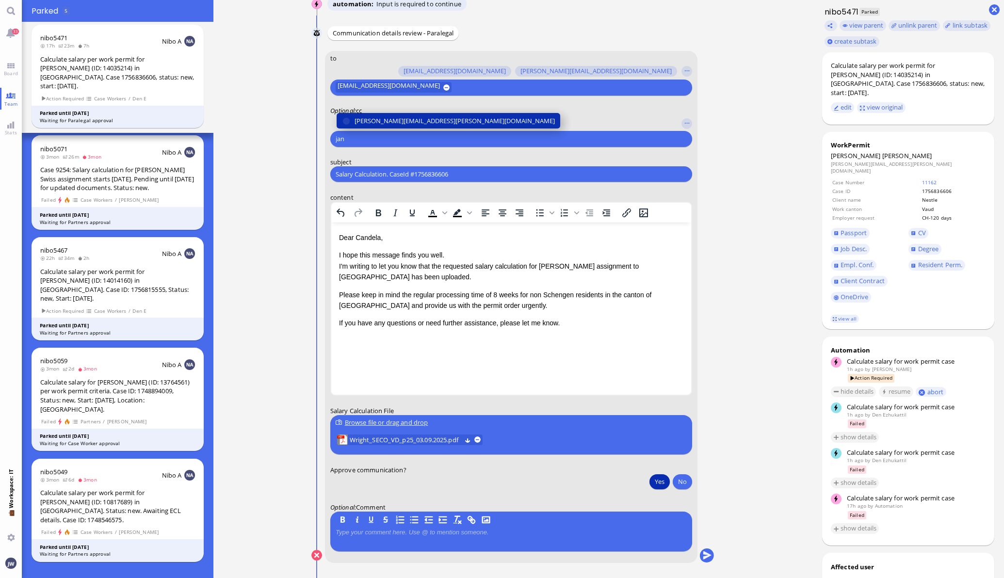
type input "jan"
click at [441, 116] on span "[PERSON_NAME][EMAIL_ADDRESS][PERSON_NAME][DOMAIN_NAME]" at bounding box center [454, 121] width 200 height 10
type input "den"
click at [441, 116] on span "[EMAIL_ADDRESS][DOMAIN_NAME]" at bounding box center [405, 121] width 102 height 10
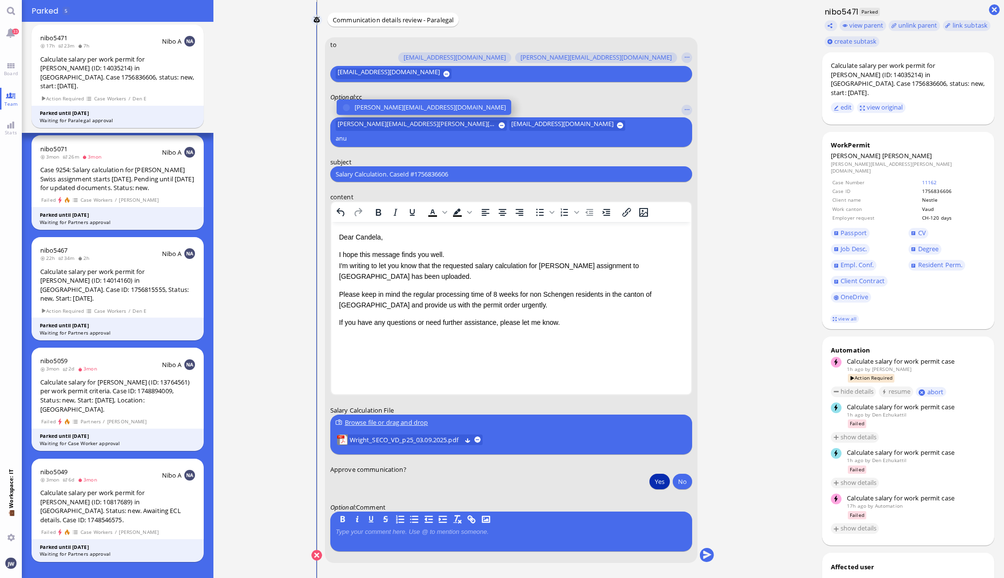
type input "anu"
click at [441, 112] on span "[PERSON_NAME][EMAIL_ADDRESS][DOMAIN_NAME]" at bounding box center [429, 107] width 151 height 10
type input "fab"
click at [438, 100] on button "[EMAIL_ADDRESS][DOMAIN_NAME]" at bounding box center [399, 108] width 126 height 16
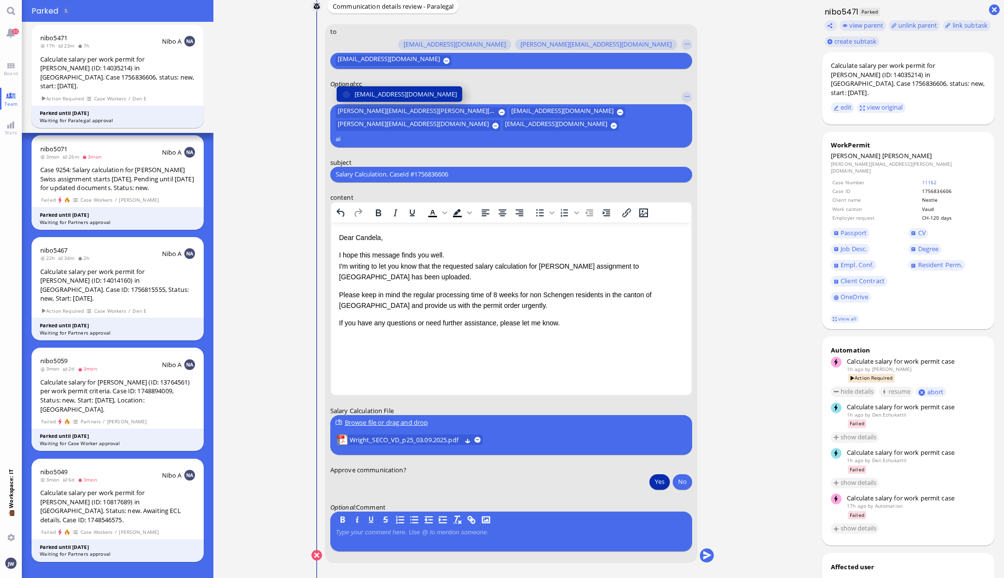
type input "ai"
click at [433, 99] on button "[EMAIL_ADDRESS][DOMAIN_NAME]" at bounding box center [399, 94] width 126 height 16
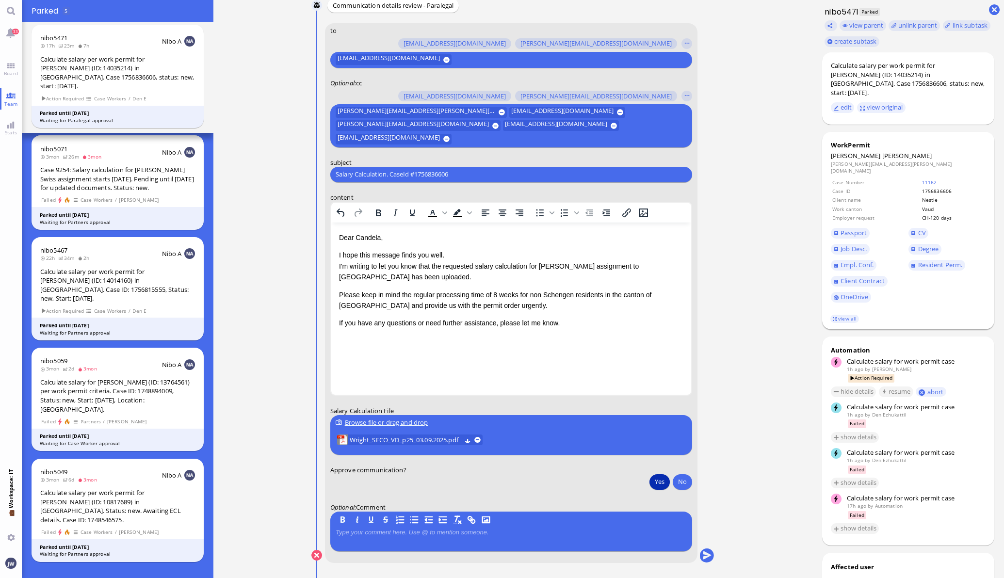
click at [882, 151] on span "[PERSON_NAME]" at bounding box center [907, 155] width 50 height 9
copy span "[PERSON_NAME]"
click at [458, 173] on input "Salary Calculation. CaseId #1756836606" at bounding box center [511, 174] width 351 height 10
paste input "PazPerTout new case: [PERSON_NAME] (1756836606 / 14035214), Employer Request: C…"
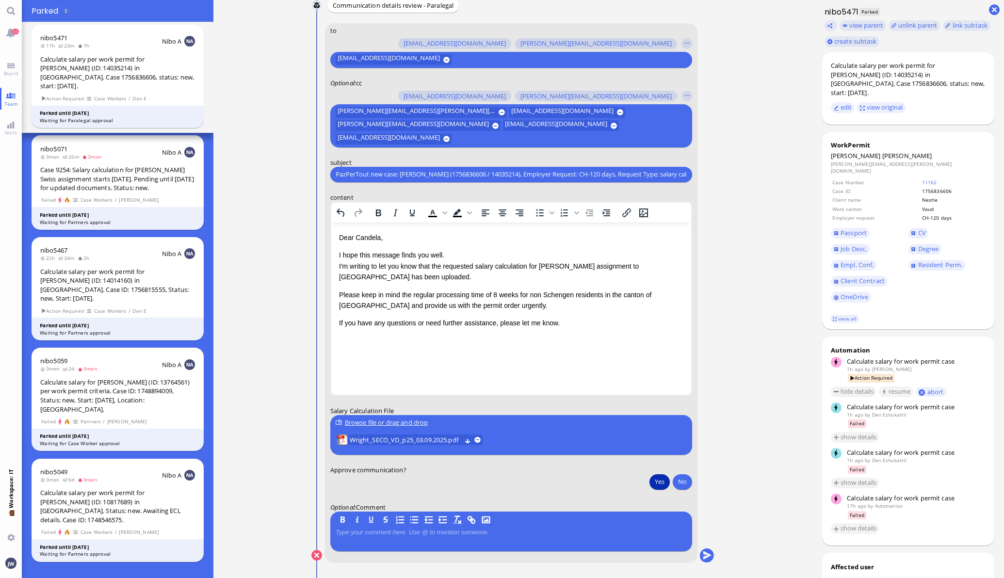
scroll to position [0, 22]
type input "PazPerTout new case: [PERSON_NAME] (1756836606 / 14035214), Employer Request: C…"
click at [703, 554] on button "submit" at bounding box center [706, 555] width 15 height 15
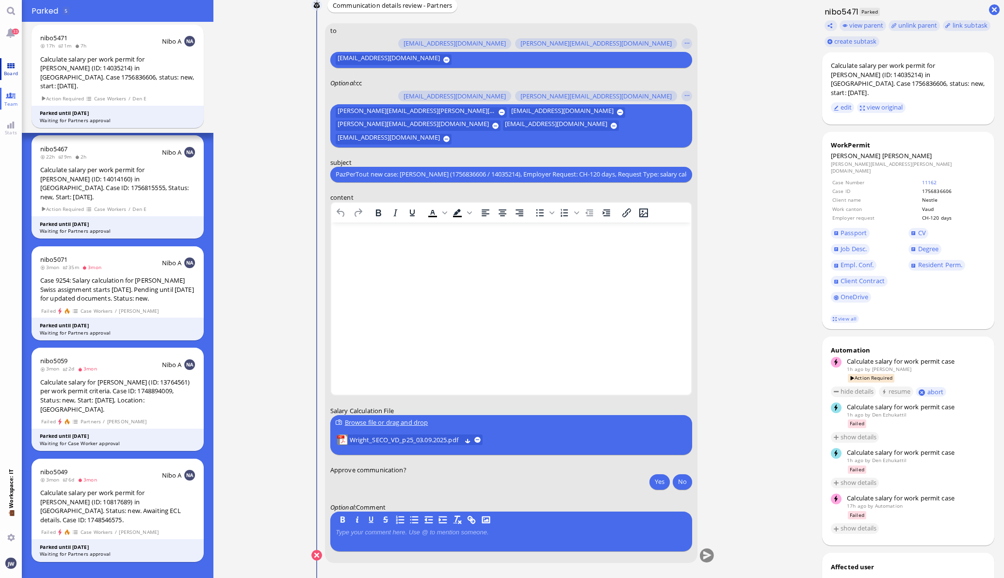
click at [13, 75] on span "Board" at bounding box center [10, 73] width 19 height 7
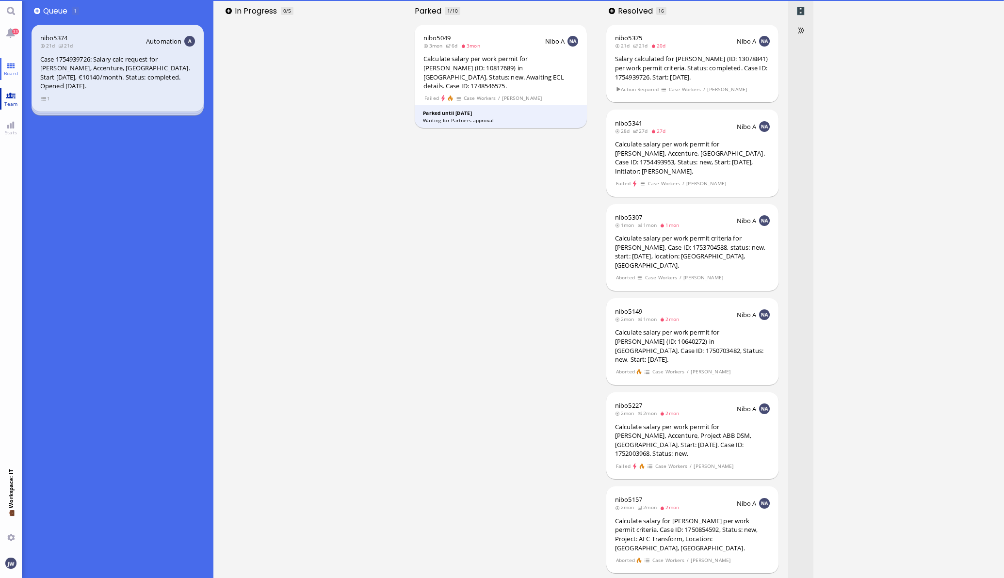
click at [5, 97] on link "Team" at bounding box center [11, 99] width 22 height 22
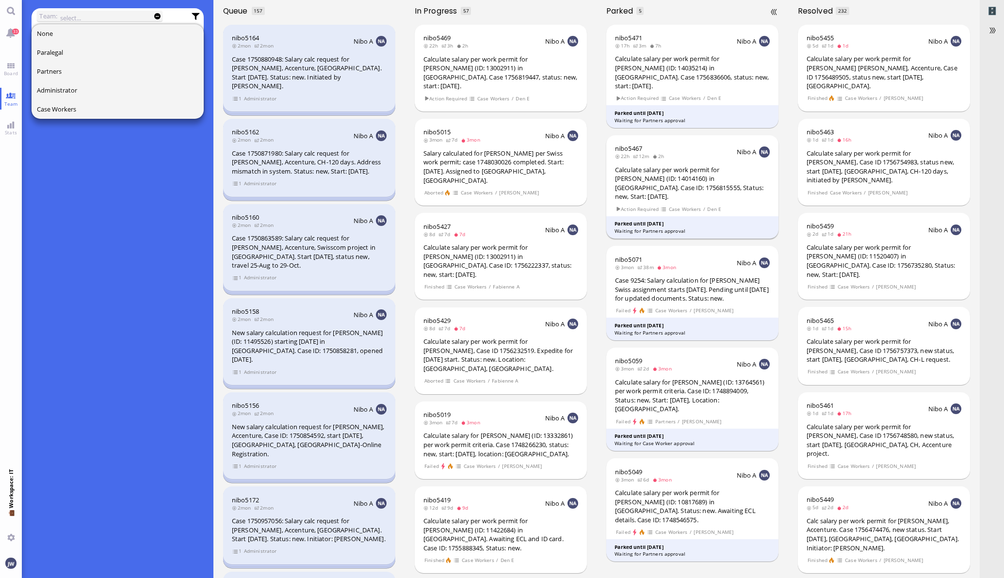
click at [749, 170] on div "Calculate salary per work permit for [PERSON_NAME] (ID: 14014160) in [GEOGRAPHI…" at bounding box center [692, 183] width 155 height 36
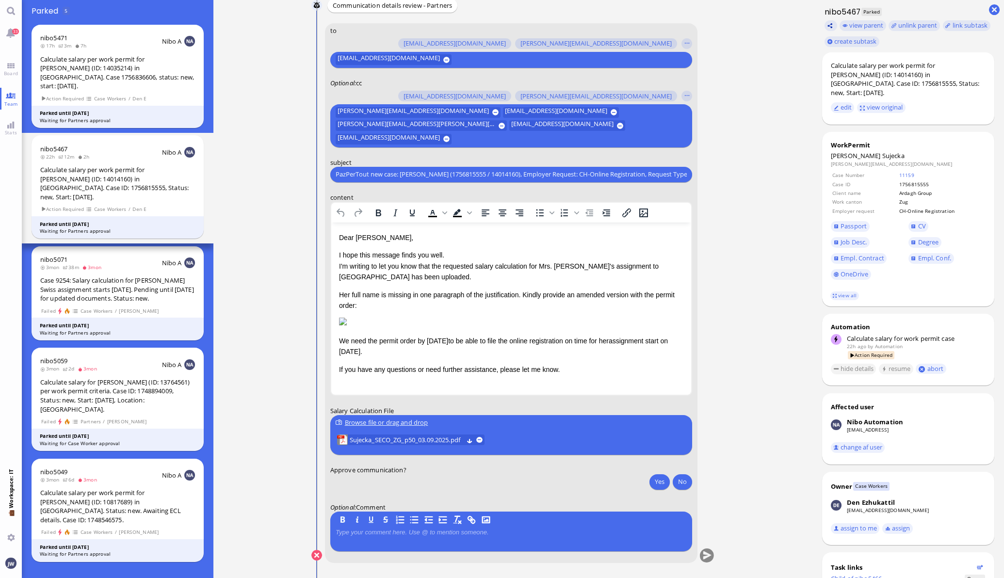
click at [824, 25] on button at bounding box center [830, 25] width 13 height 11
click at [280, 552] on ticket "[DATE] 15:01 by Automation Automation Calculate eligible salary for work permit…" at bounding box center [512, 289] width 599 height 578
